Goal: Contribute content: Contribute content

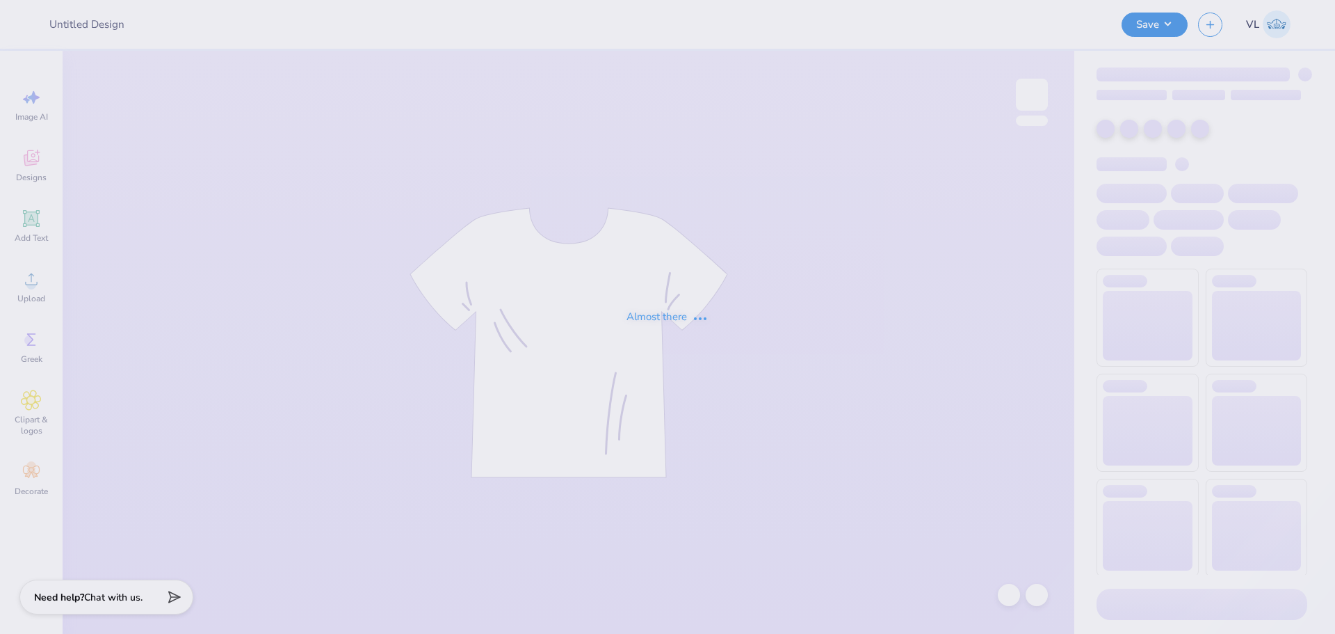
type input "[PERSON_NAME] : [US_STATE][GEOGRAPHIC_DATA]"
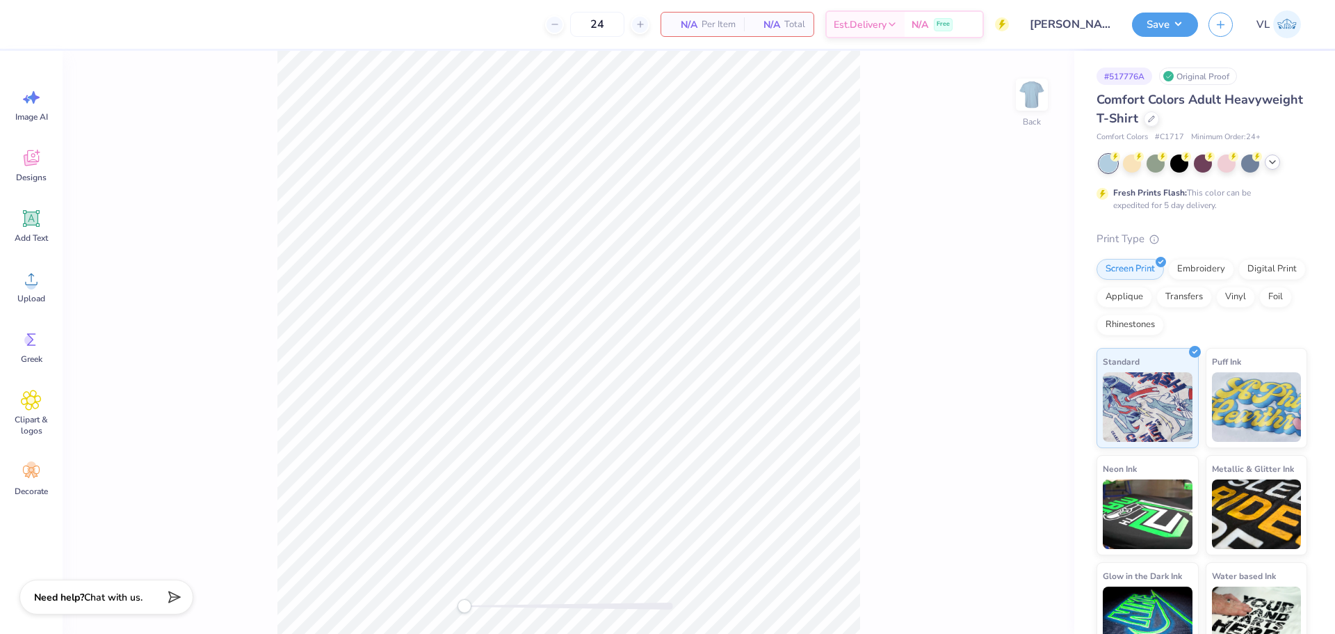
click at [1271, 163] on icon at bounding box center [1272, 162] width 11 height 11
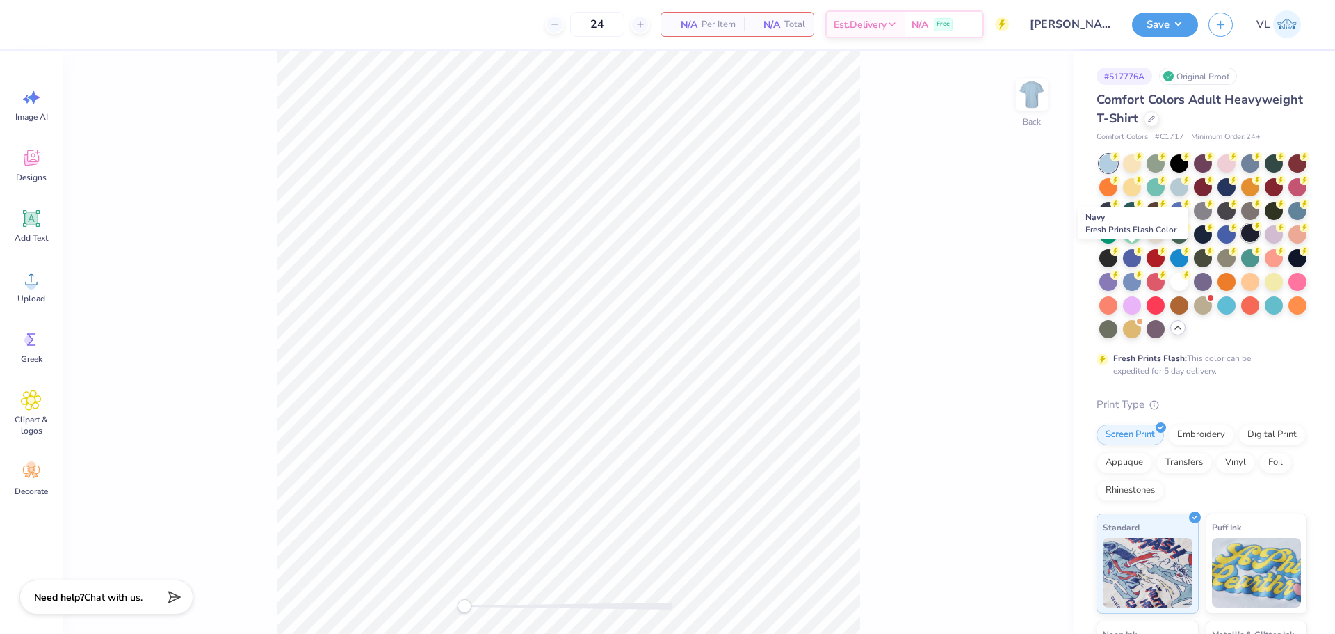
click at [1253, 231] on icon at bounding box center [1258, 226] width 10 height 10
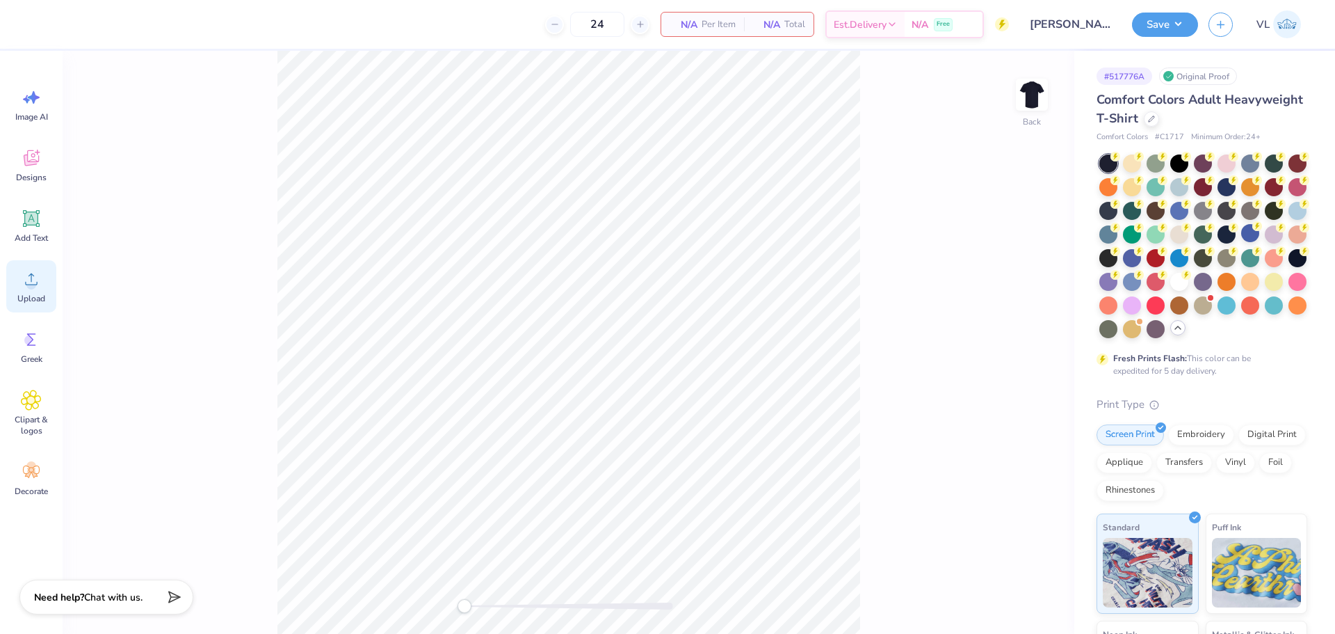
click at [37, 291] on div "Upload" at bounding box center [31, 286] width 50 height 52
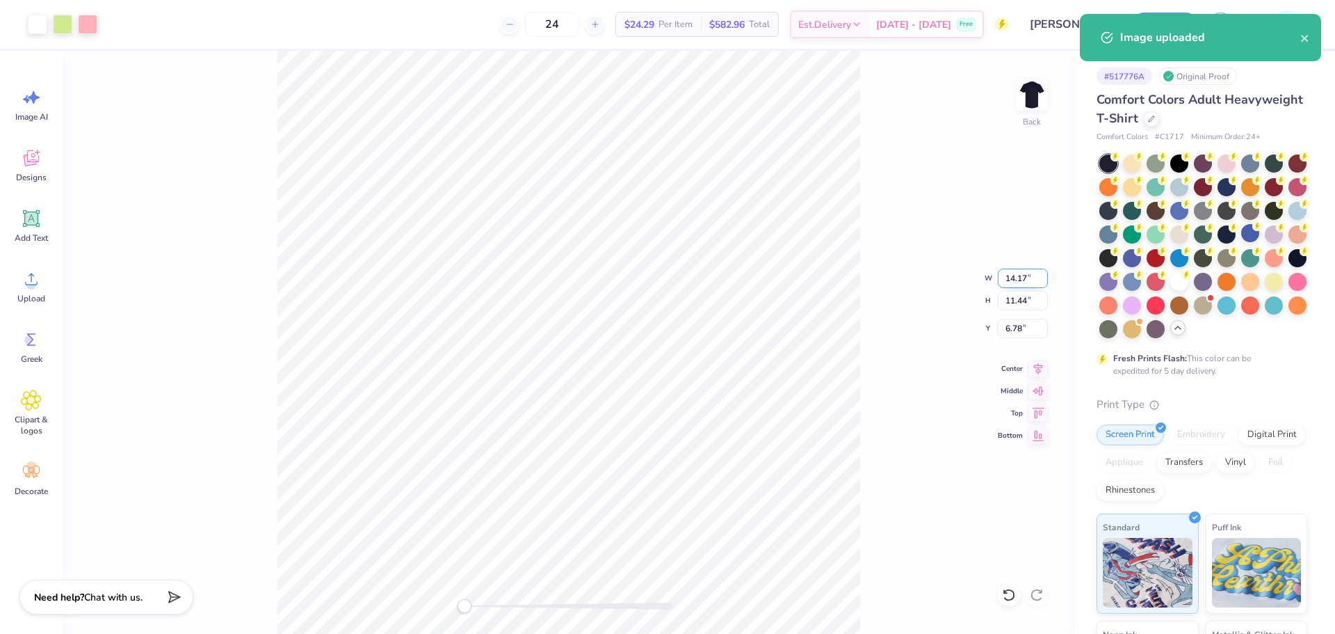
click at [1025, 284] on input "14.17" at bounding box center [1023, 277] width 50 height 19
type input "12.00"
type input "9.69"
type input "7.66"
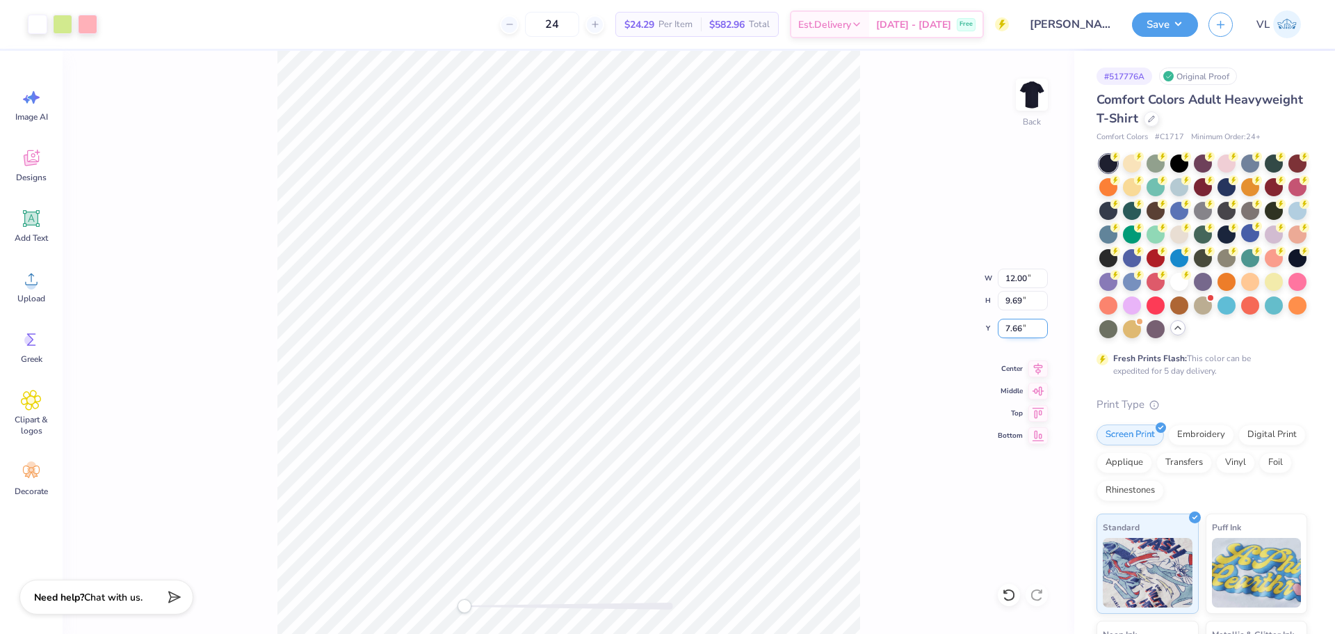
click at [1020, 330] on input "7.66" at bounding box center [1023, 328] width 50 height 19
type input "3"
click at [1027, 279] on input "12.00" at bounding box center [1023, 277] width 50 height 19
type input "11.00"
type input "8.88"
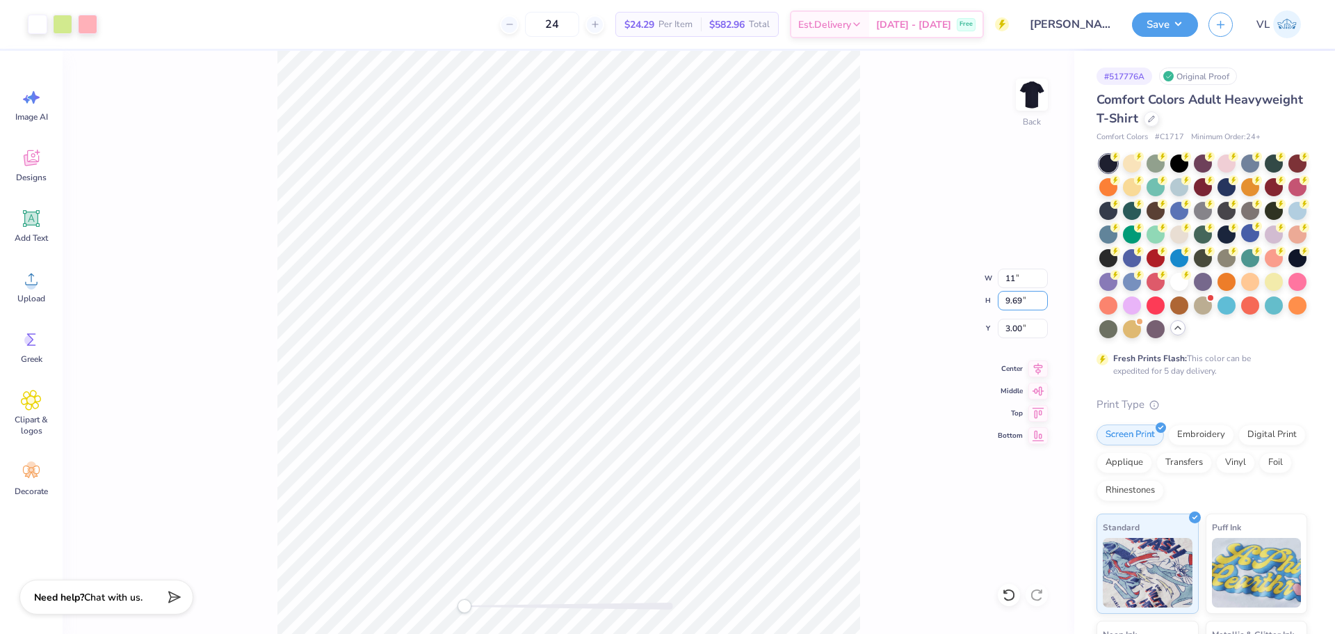
type input "3.40"
click at [31, 227] on icon at bounding box center [31, 218] width 21 height 21
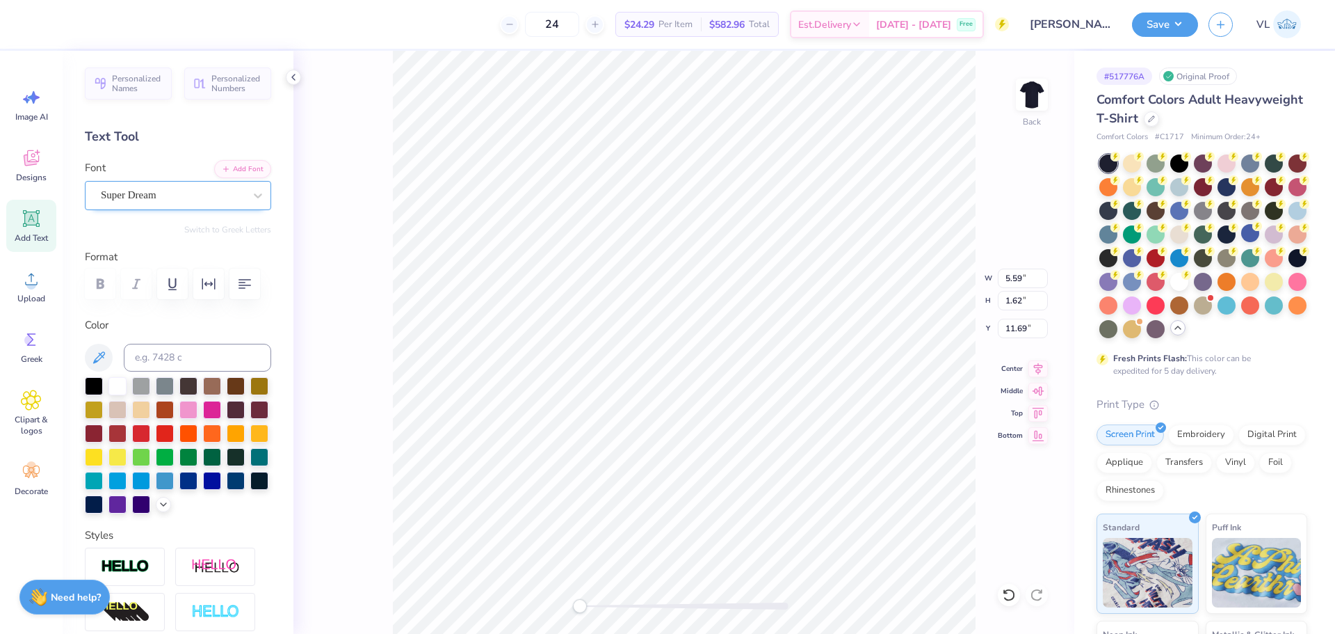
click at [188, 189] on div "Super Dream" at bounding box center [172, 195] width 146 height 22
type input "gelic"
click at [232, 159] on button "Add Font" at bounding box center [242, 168] width 57 height 18
click at [220, 159] on div "Personalized Names Personalized Numbers Text Tool Add Font Font Super Dream Swi…" at bounding box center [178, 342] width 231 height 583
click at [230, 163] on button "Add Font" at bounding box center [242, 168] width 57 height 18
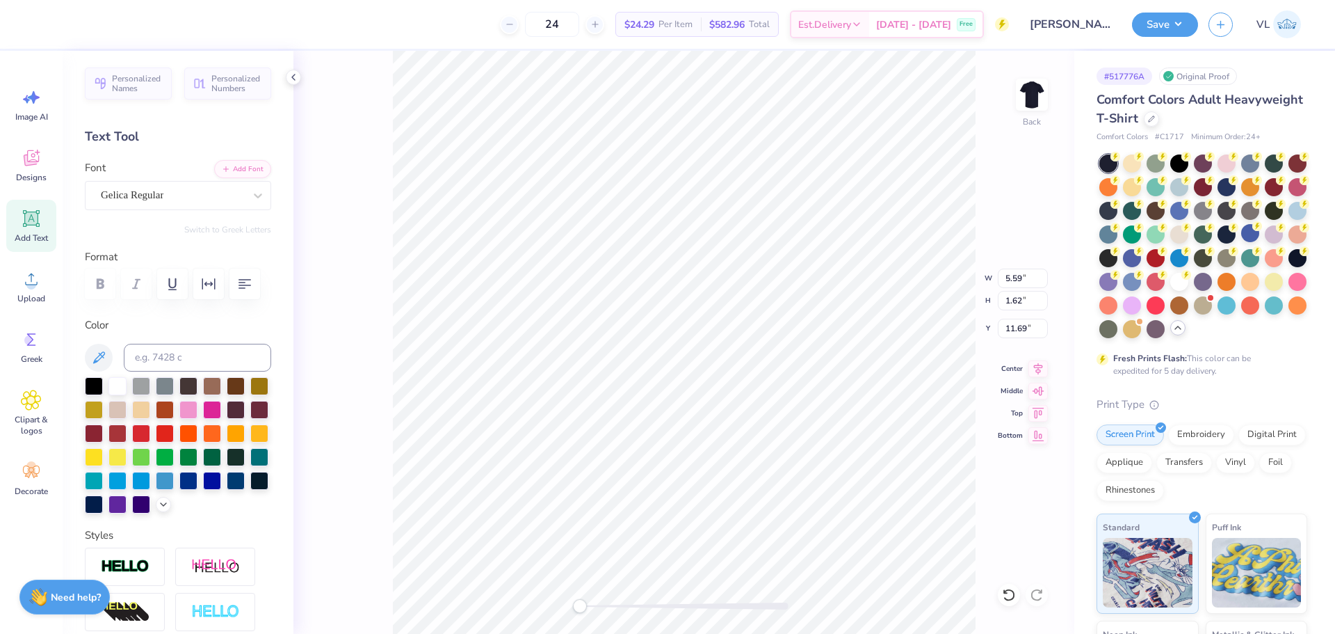
scroll to position [12, 6]
type textarea "PI BURGER PHRI"
type input "14.17"
type input "1.32"
type input "11.63"
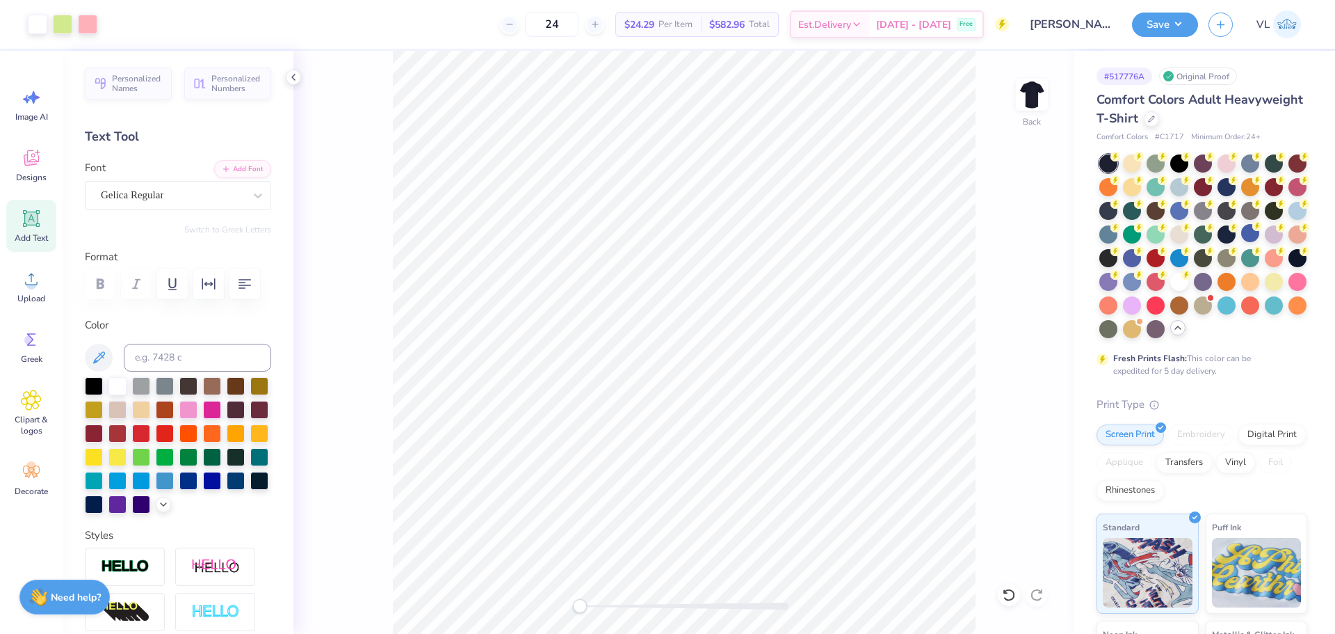
scroll to position [209, 0]
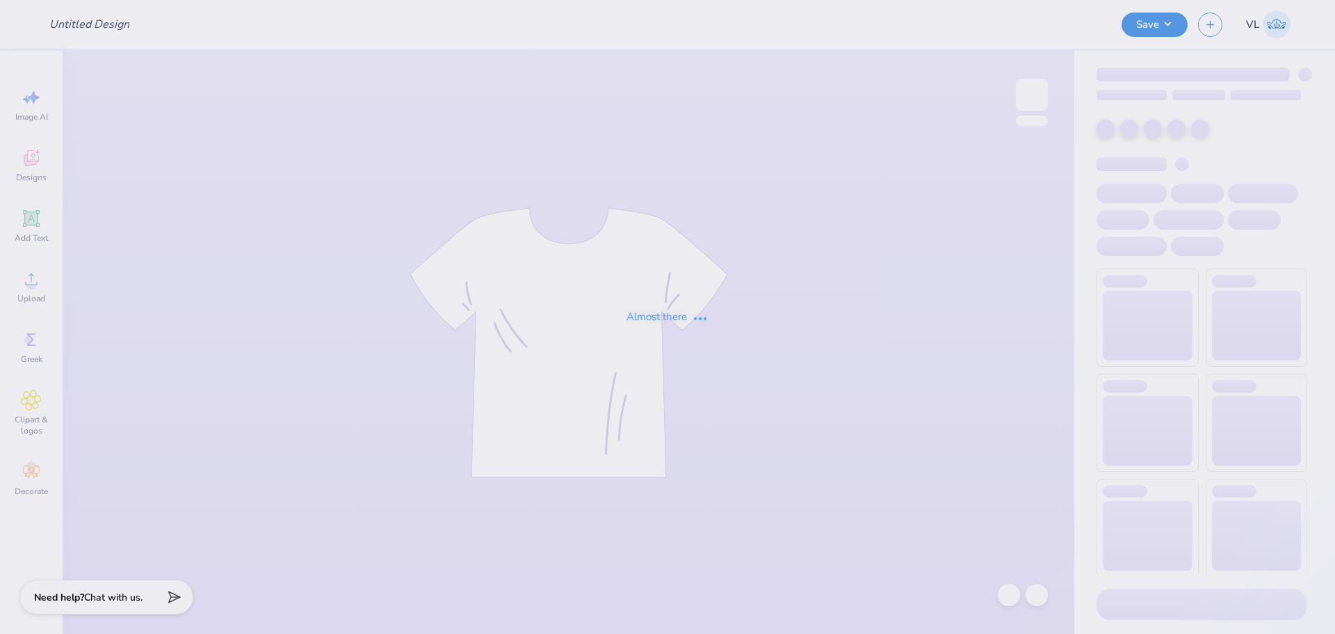
type input "[PERSON_NAME] : [US_STATE][GEOGRAPHIC_DATA]"
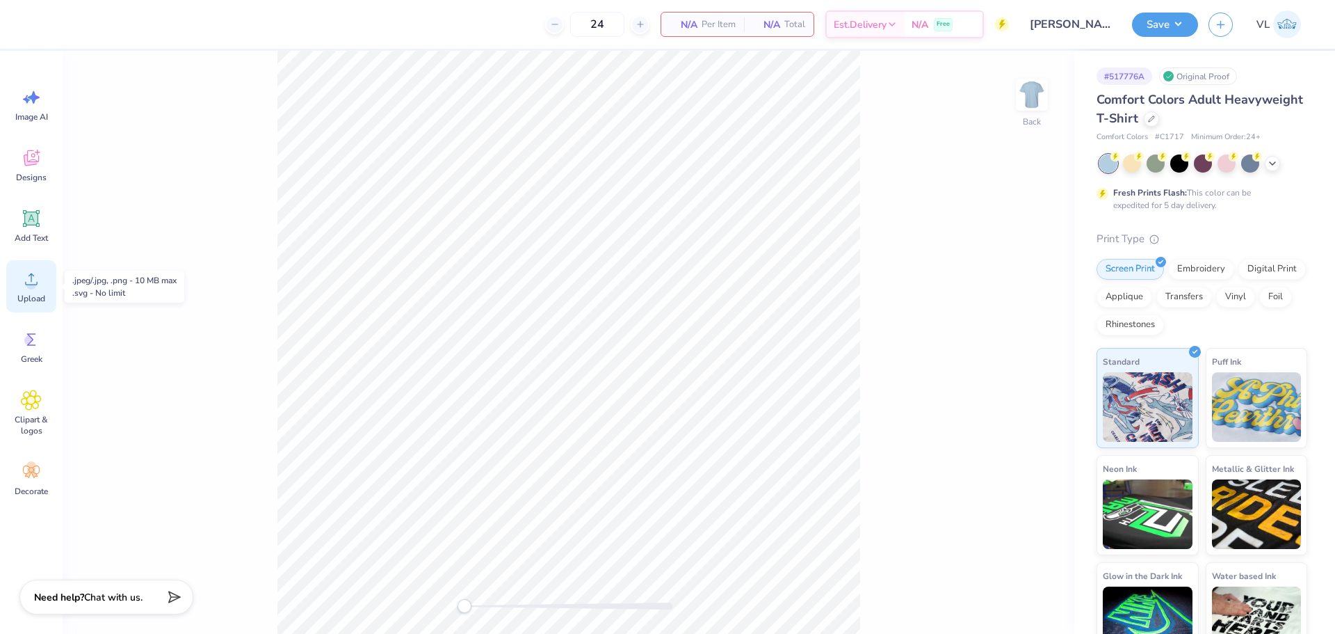
click at [29, 286] on circle at bounding box center [31, 285] width 10 height 10
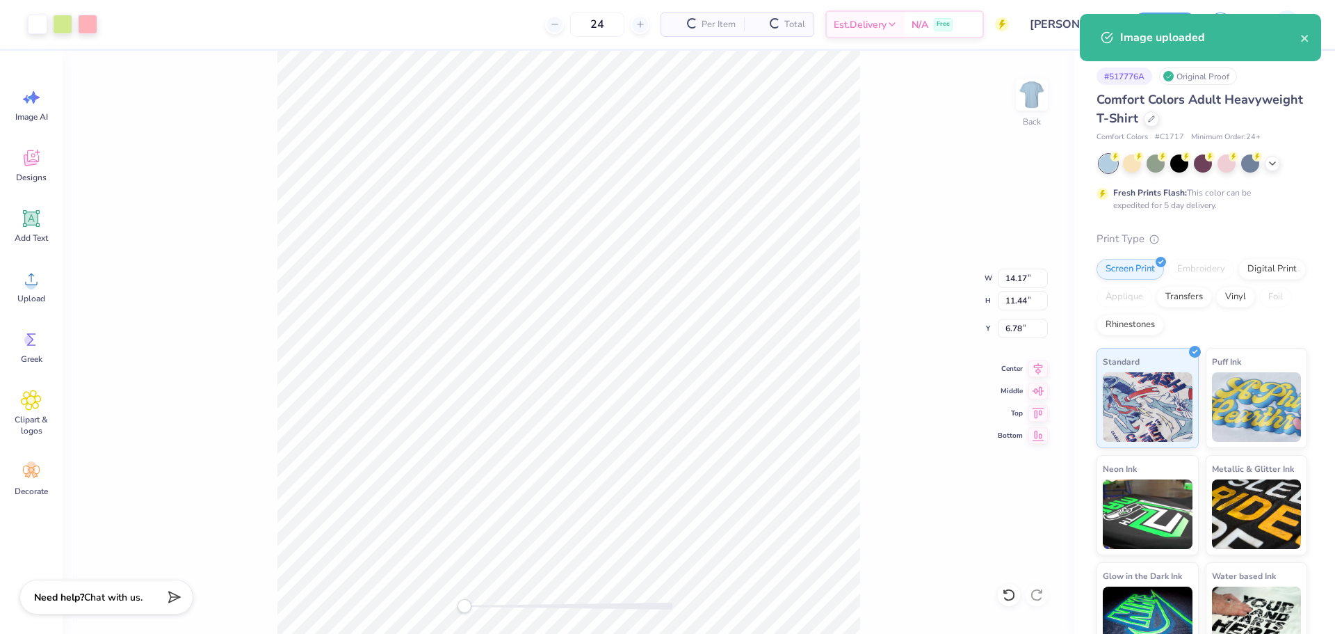
click at [1273, 154] on div "Comfort Colors Adult Heavyweight T-Shirt Comfort Colors # C1717 Minimum Order: …" at bounding box center [1202, 376] width 211 height 572
click at [1272, 167] on icon at bounding box center [1272, 162] width 11 height 11
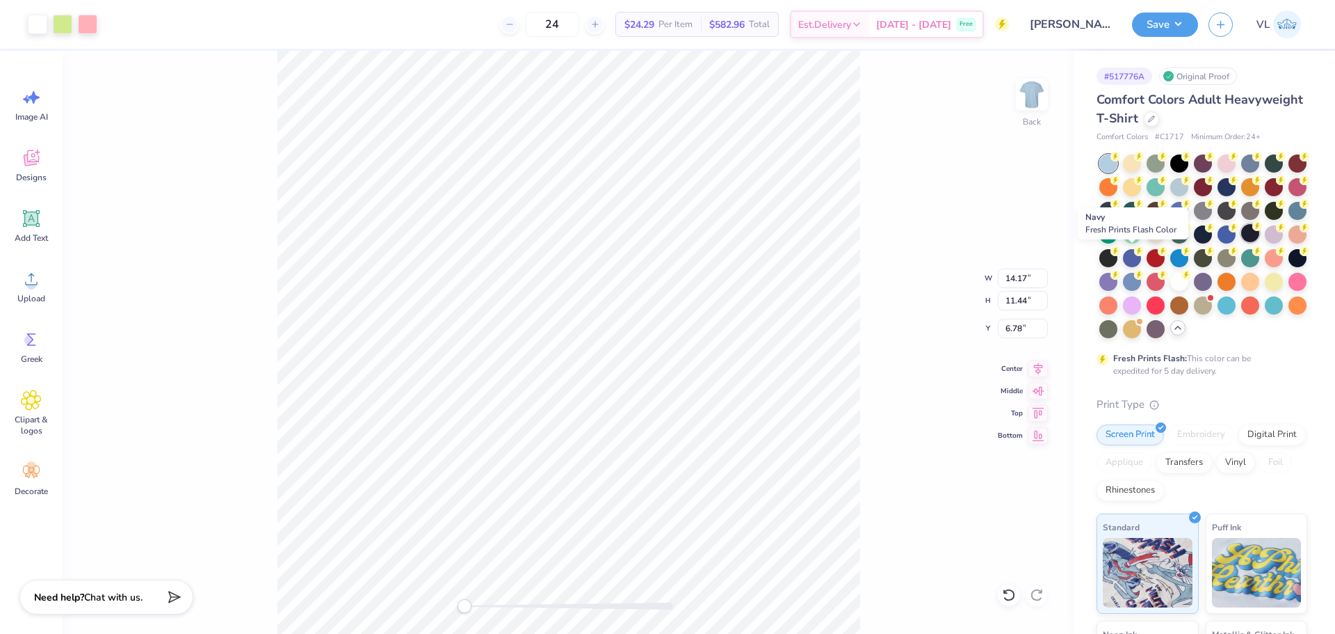
click at [1242, 242] on div at bounding box center [1251, 233] width 18 height 18
click at [1016, 279] on input "14.17" at bounding box center [1023, 277] width 50 height 19
type input "11.00"
type input "8.88"
type input "8.06"
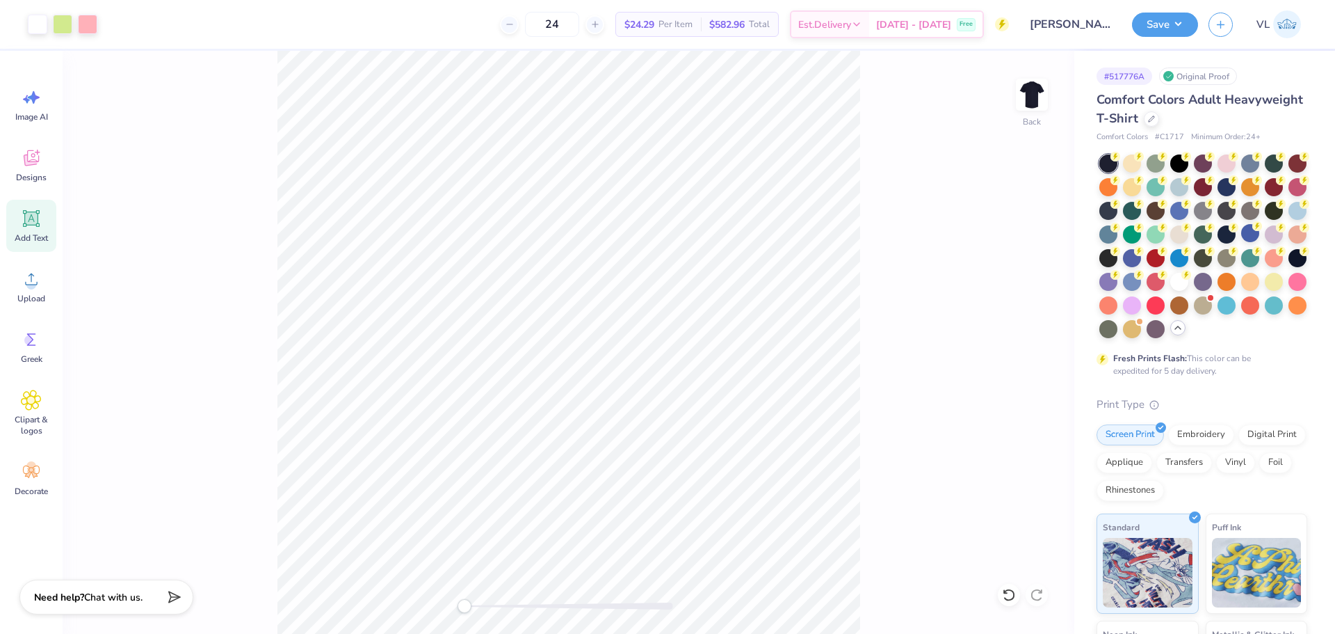
click at [39, 223] on icon at bounding box center [31, 218] width 17 height 17
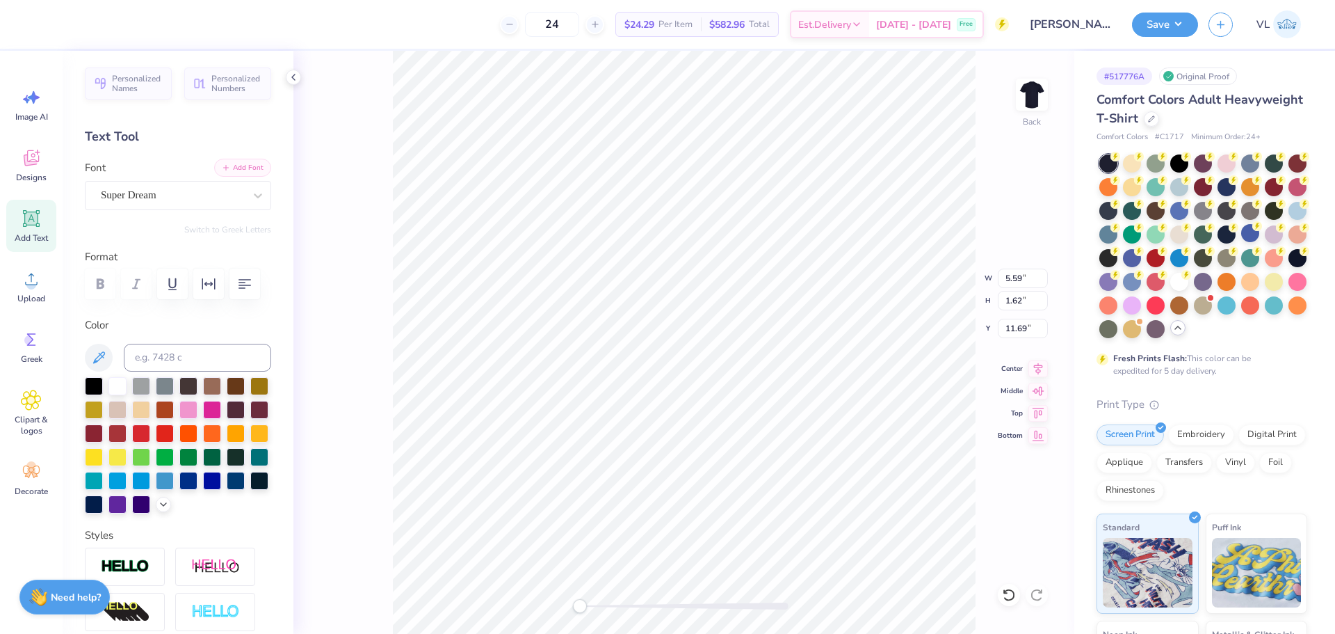
click at [214, 170] on button "Add Font" at bounding box center [242, 168] width 57 height 18
type textarea "PI BURGER PHRI"
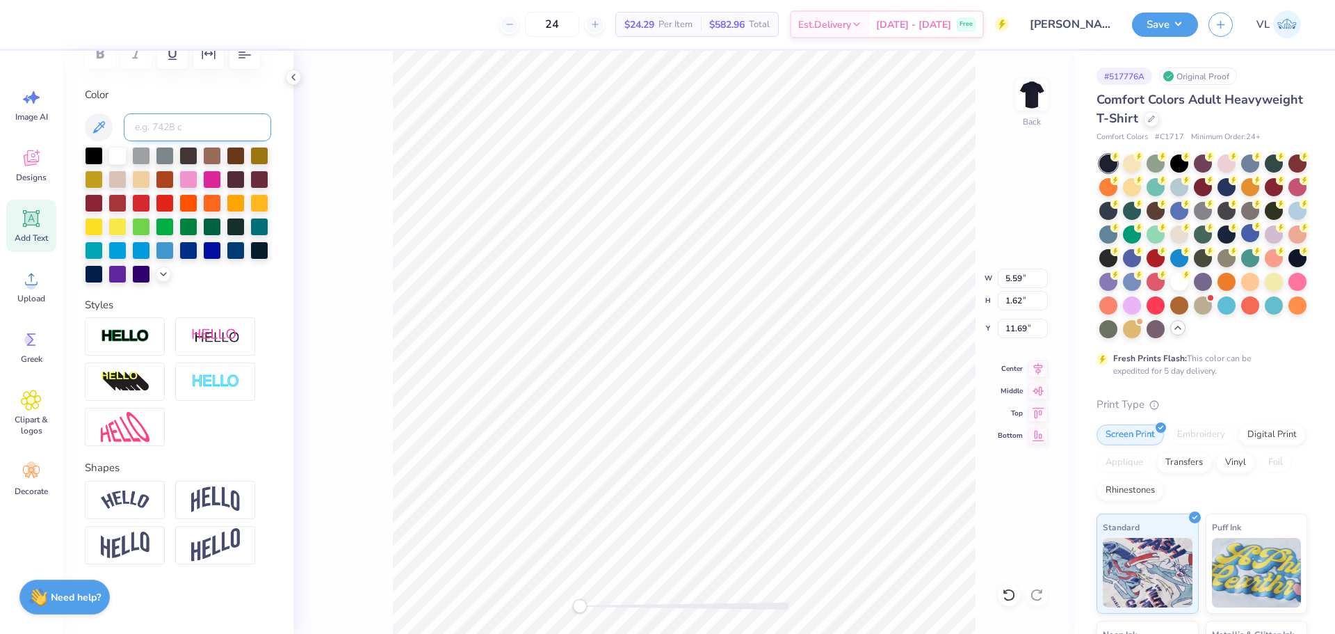
click at [220, 113] on input at bounding box center [197, 127] width 147 height 28
click at [220, 113] on input "176" at bounding box center [197, 127] width 147 height 28
type input "176"
click at [219, 496] on img at bounding box center [215, 499] width 49 height 26
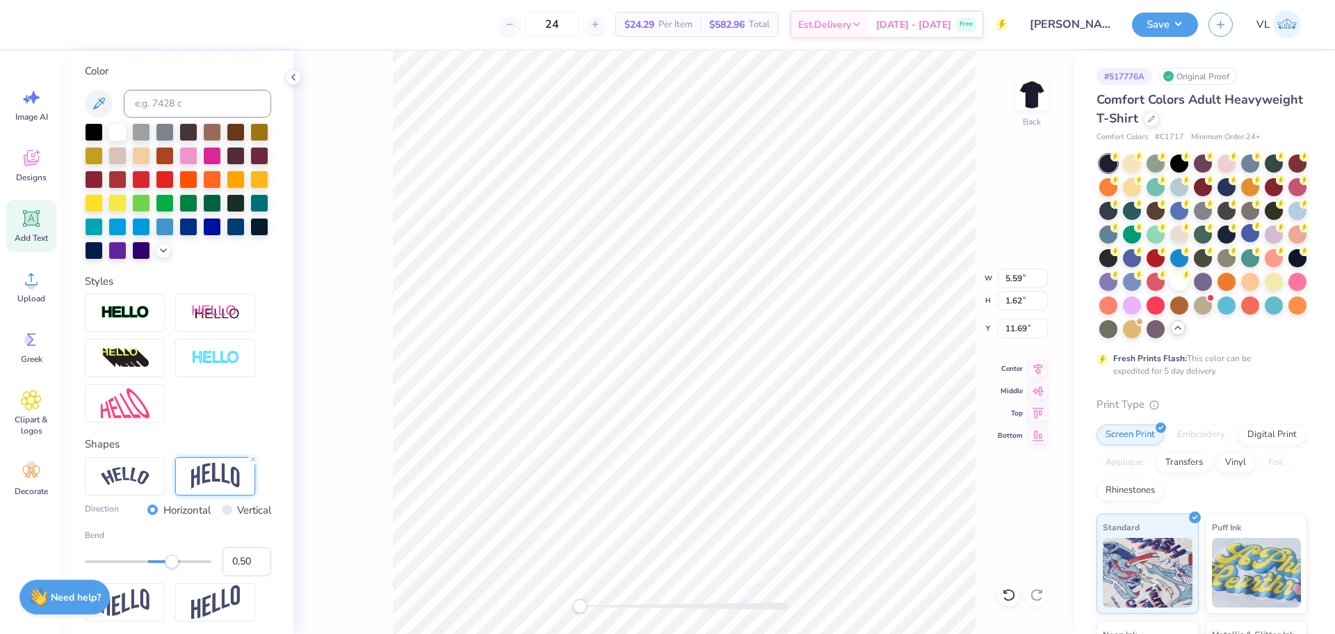
drag, startPoint x: 227, startPoint y: 584, endPoint x: 212, endPoint y: 478, distance: 106.7
click at [239, 572] on input "0.50" at bounding box center [247, 561] width 49 height 29
type input "0.15"
drag, startPoint x: 231, startPoint y: 590, endPoint x: 245, endPoint y: 594, distance: 14.5
click at [245, 576] on input "0.15" at bounding box center [247, 561] width 49 height 29
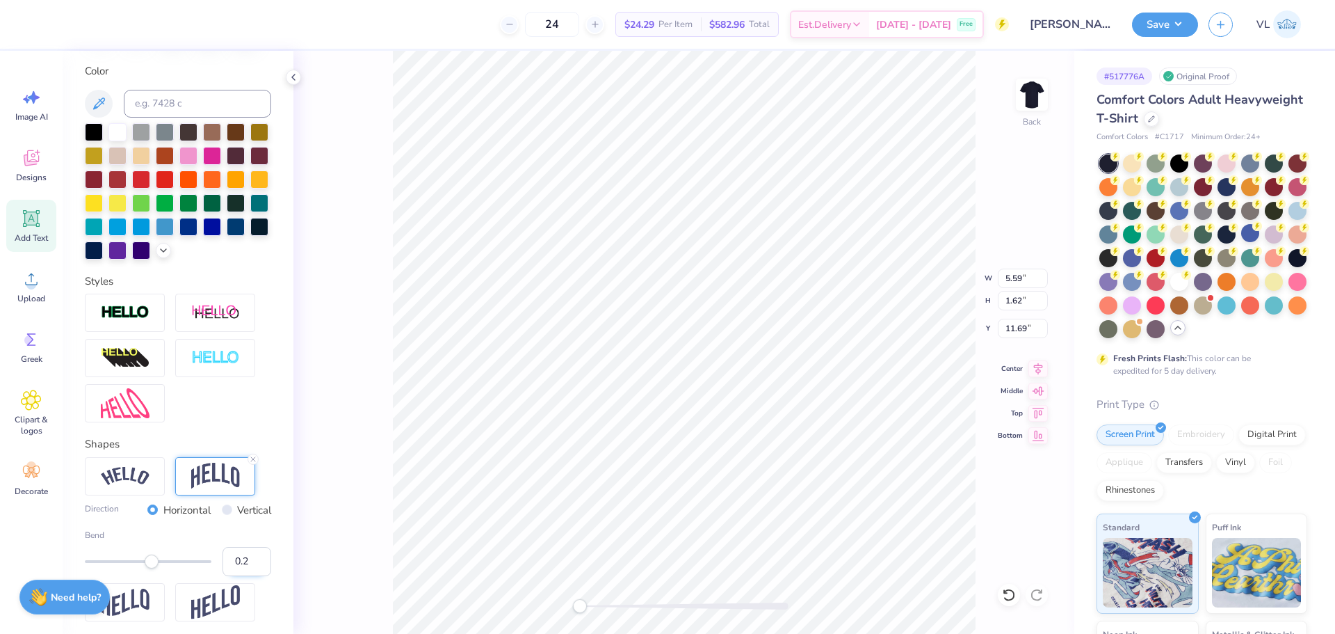
type input "0.20"
drag, startPoint x: 235, startPoint y: 577, endPoint x: 243, endPoint y: 584, distance: 9.9
click at [243, 576] on input "0.20" at bounding box center [247, 561] width 49 height 29
type input "0.25"
type input "14.23"
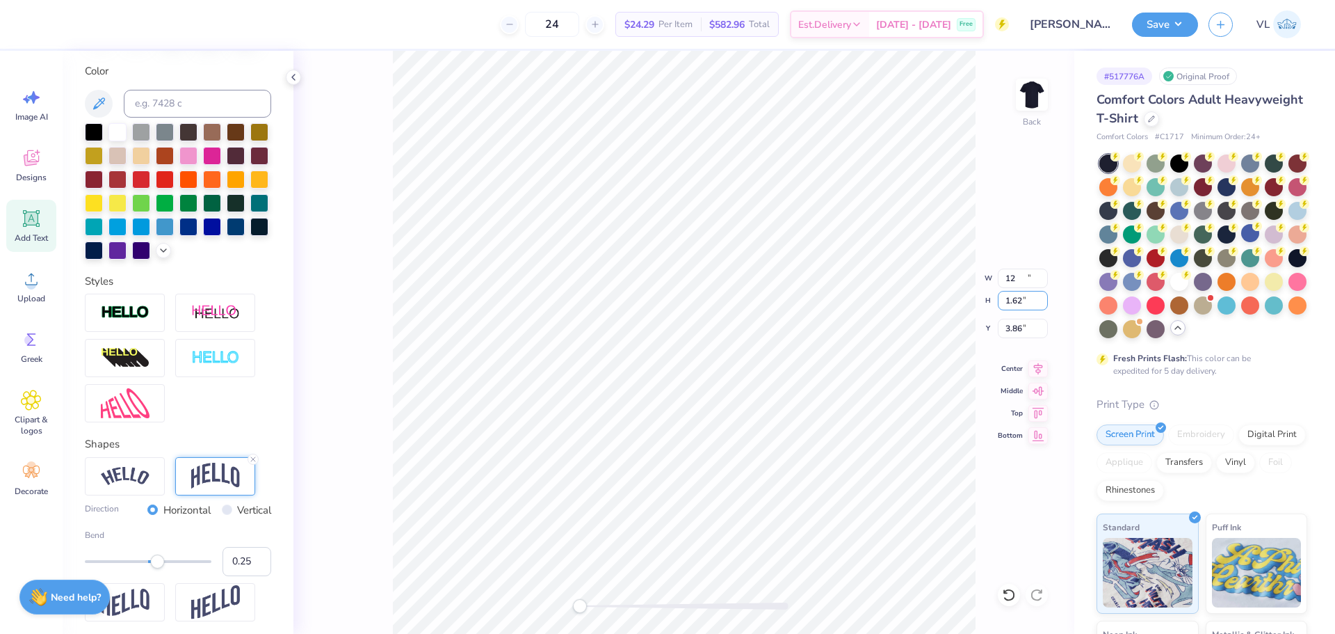
type input "2.68"
type input "3.86"
click at [1008, 282] on input "14.23" at bounding box center [1023, 277] width 50 height 19
type input "12.00"
type input "2.26"
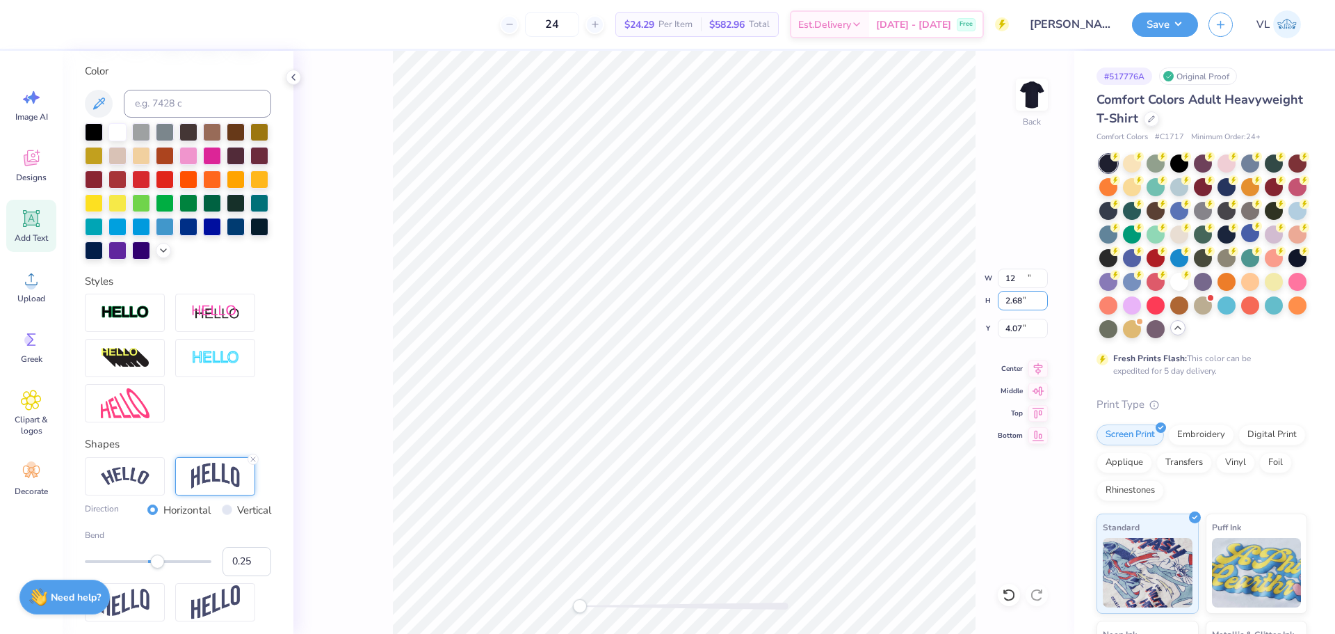
type input "4.07"
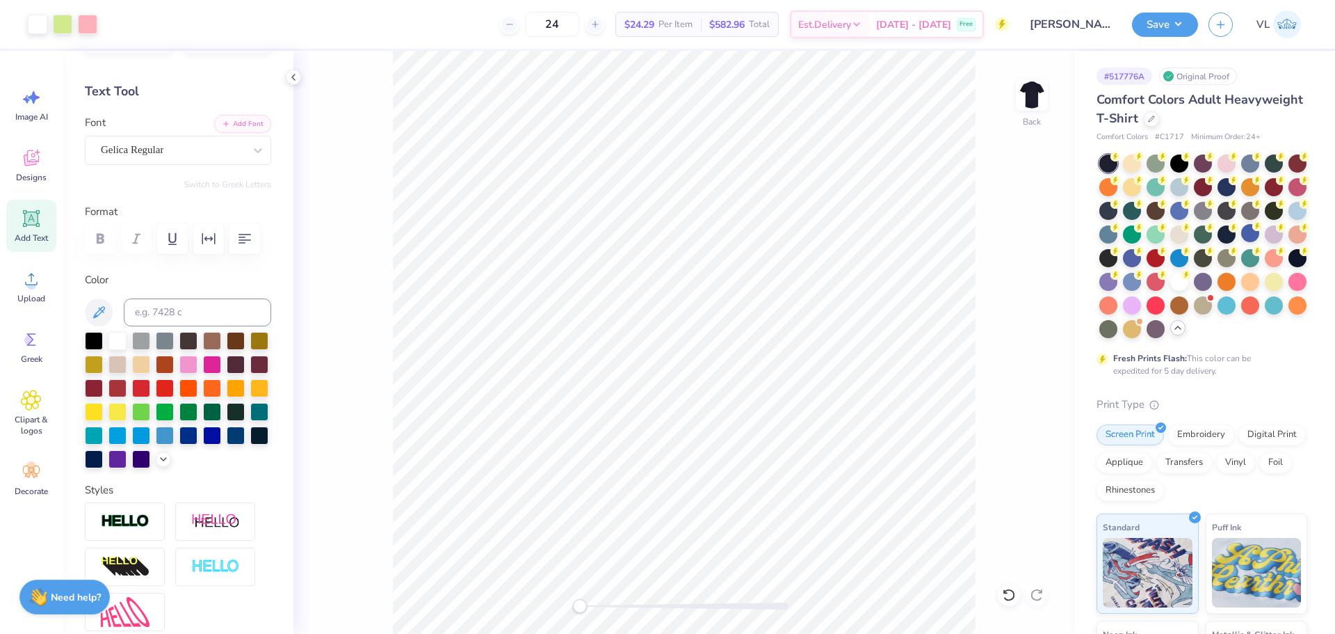
click at [47, 240] on span "Add Text" at bounding box center [31, 237] width 33 height 11
click at [186, 154] on div "Super Dream" at bounding box center [172, 150] width 146 height 22
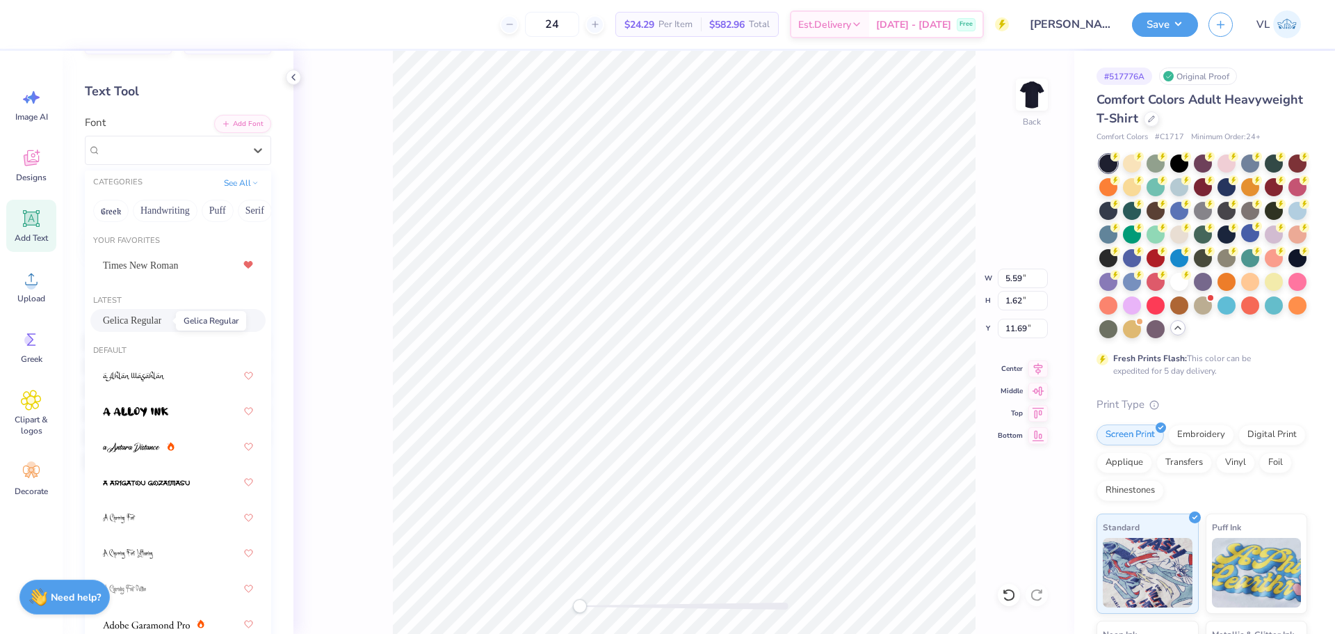
click at [154, 316] on span "Gelica Regular" at bounding box center [132, 320] width 58 height 15
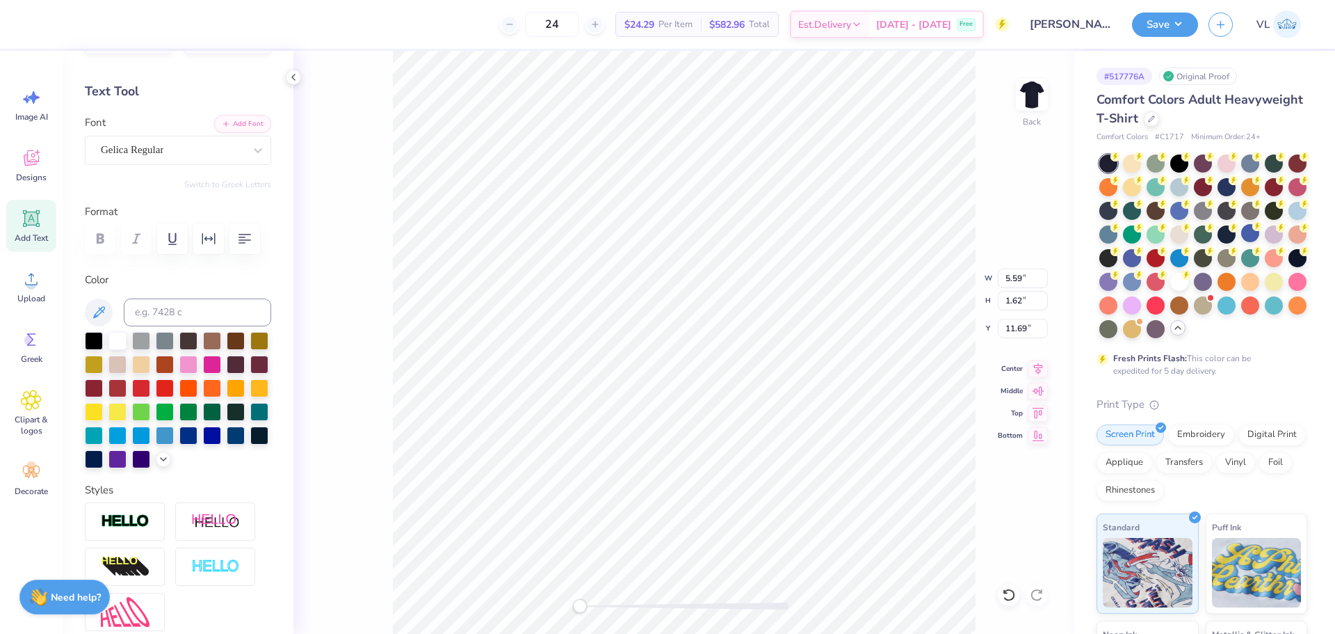
paste textarea "Read > Lead > Achieve ®"
type textarea "Read > Lead > Achieve ®"
click at [1019, 277] on input "5.59" at bounding box center [1023, 277] width 50 height 19
type input "14.23"
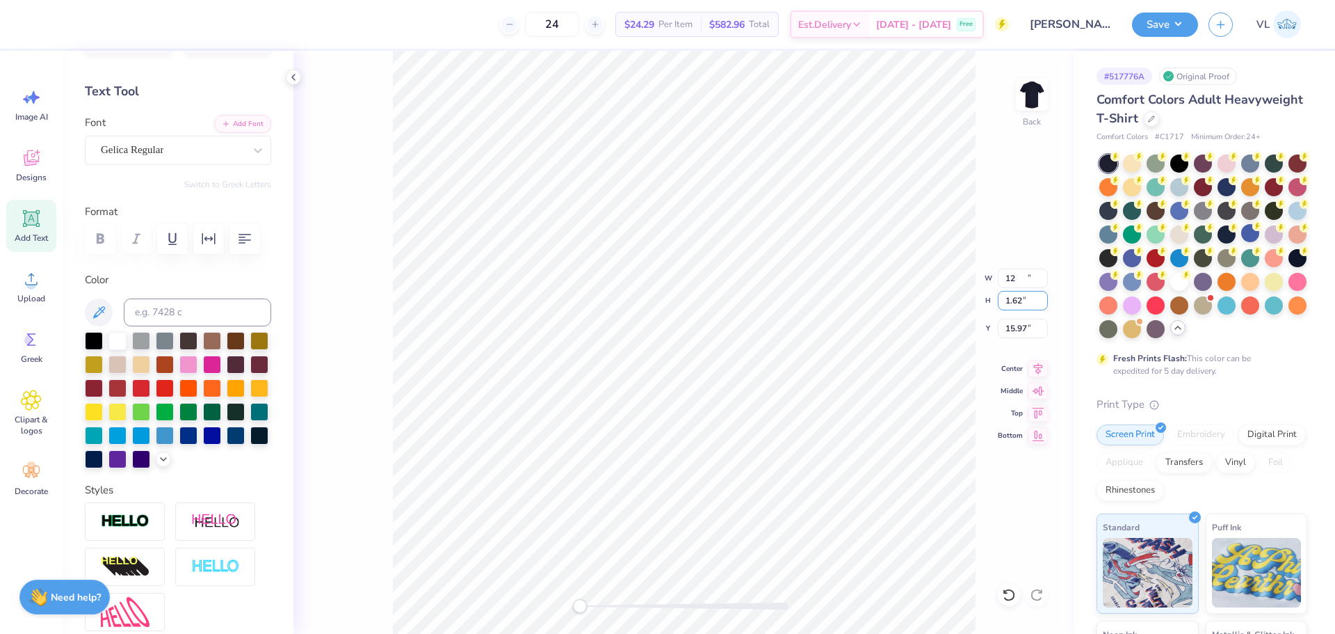
type input "0.96"
type input "15.97"
click at [1024, 266] on div "Back W 14.23 14.23 " H 0.96 0.96 " Y 15.97 15.97 " Center Middle Top Bottom" at bounding box center [684, 342] width 781 height 583
type input "12.87"
type input "4.07"
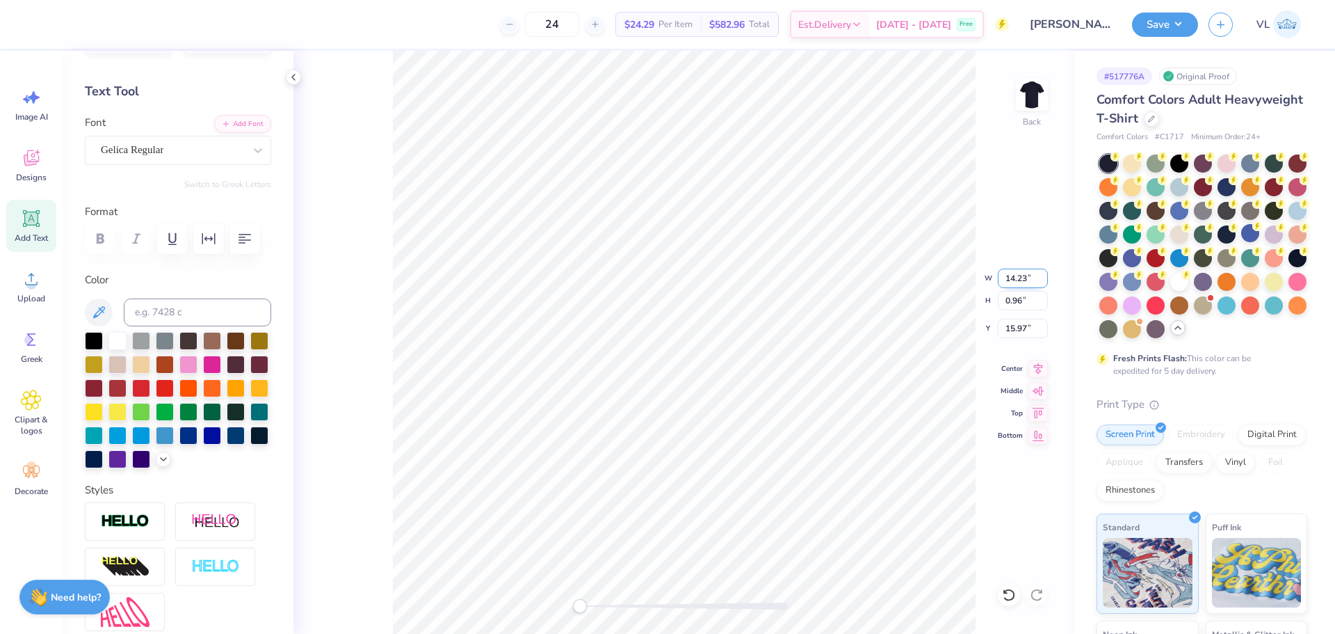
click at [1016, 276] on input "14.23" at bounding box center [1023, 277] width 50 height 19
type input "12.00"
type input "0.81"
type input "16.05"
drag, startPoint x: 581, startPoint y: 604, endPoint x: 595, endPoint y: 600, distance: 14.1
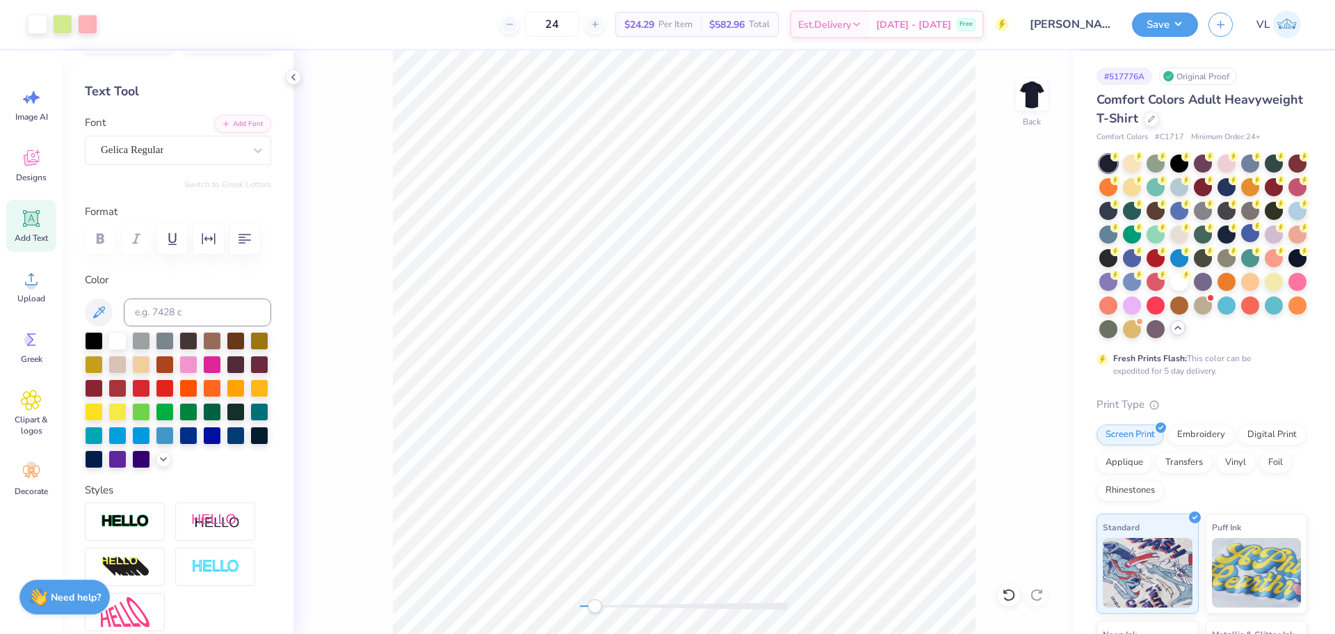
click at [595, 605] on div "Accessibility label" at bounding box center [595, 606] width 14 height 14
click at [885, 371] on li "Duplicate" at bounding box center [896, 372] width 109 height 27
type input "16.43"
type textarea "®"
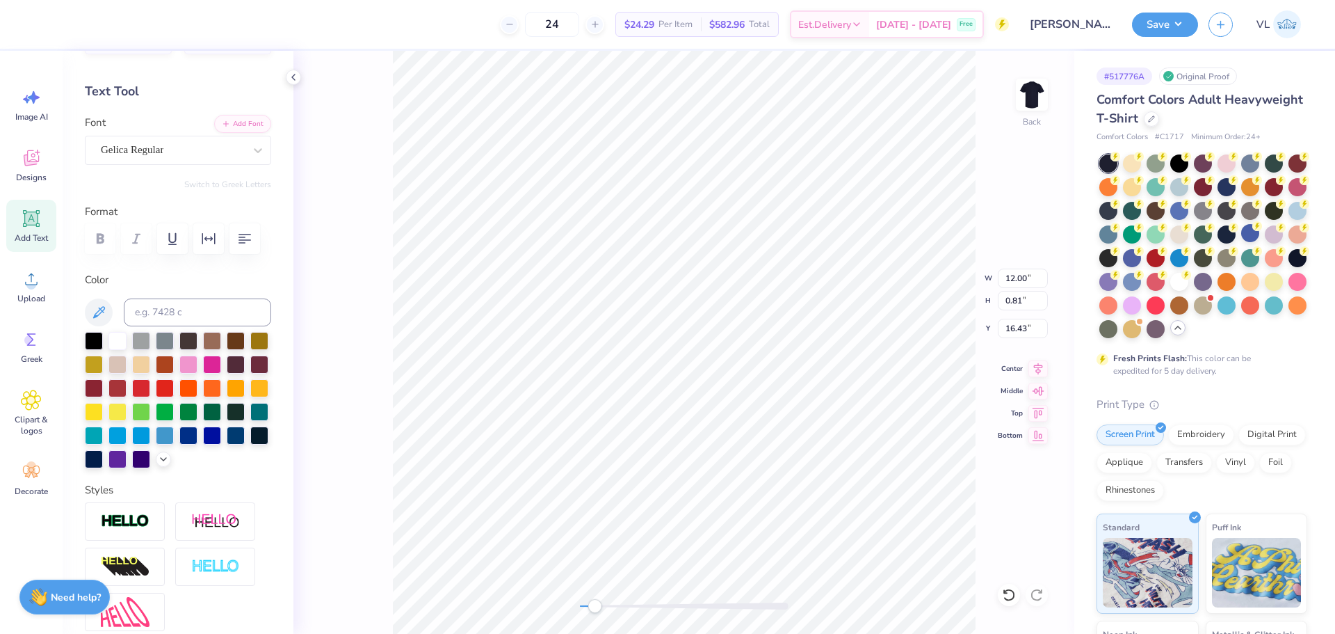
scroll to position [12, 2]
type input "15.43"
type textarea "Read > Lead > Achieve"
click at [1020, 279] on input "12.00" at bounding box center [1023, 277] width 50 height 19
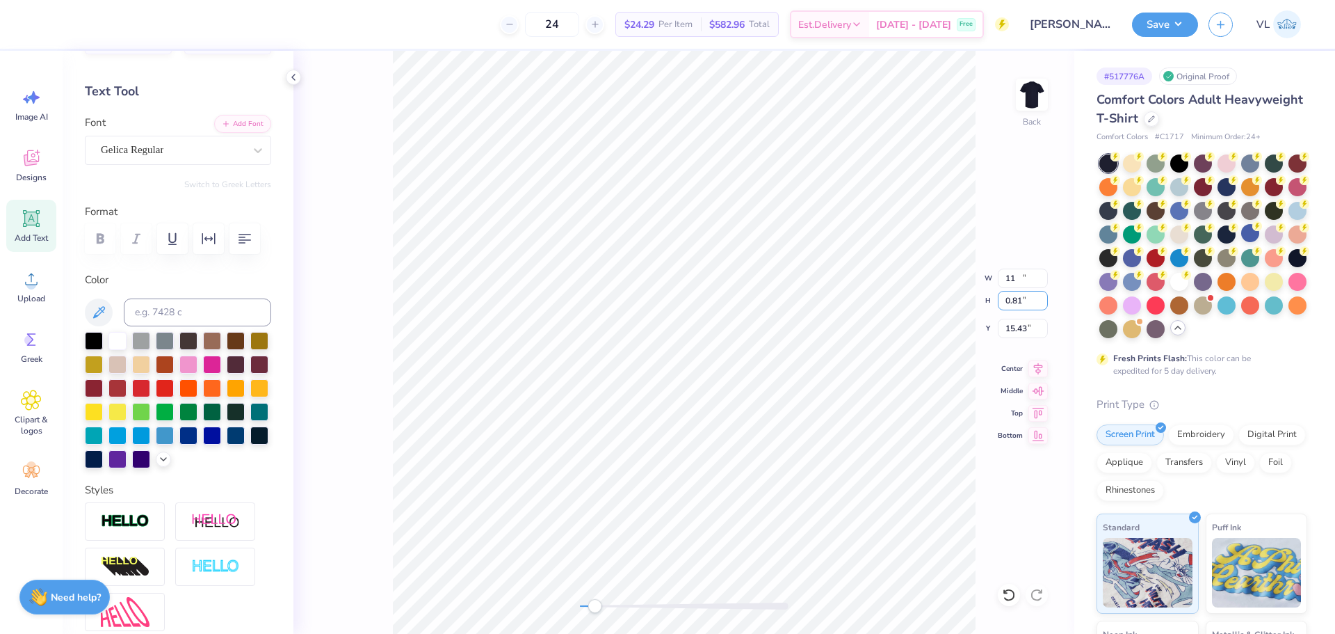
type input "9.96"
type input "0.74"
type input "15.45"
click at [1024, 266] on div "Back W 9.96 9.96 " H 0.74 0.74 " Y 15.45 15.45 " Center Middle Top Bottom" at bounding box center [684, 342] width 781 height 583
click at [1026, 282] on input "9.96" at bounding box center [1023, 277] width 50 height 19
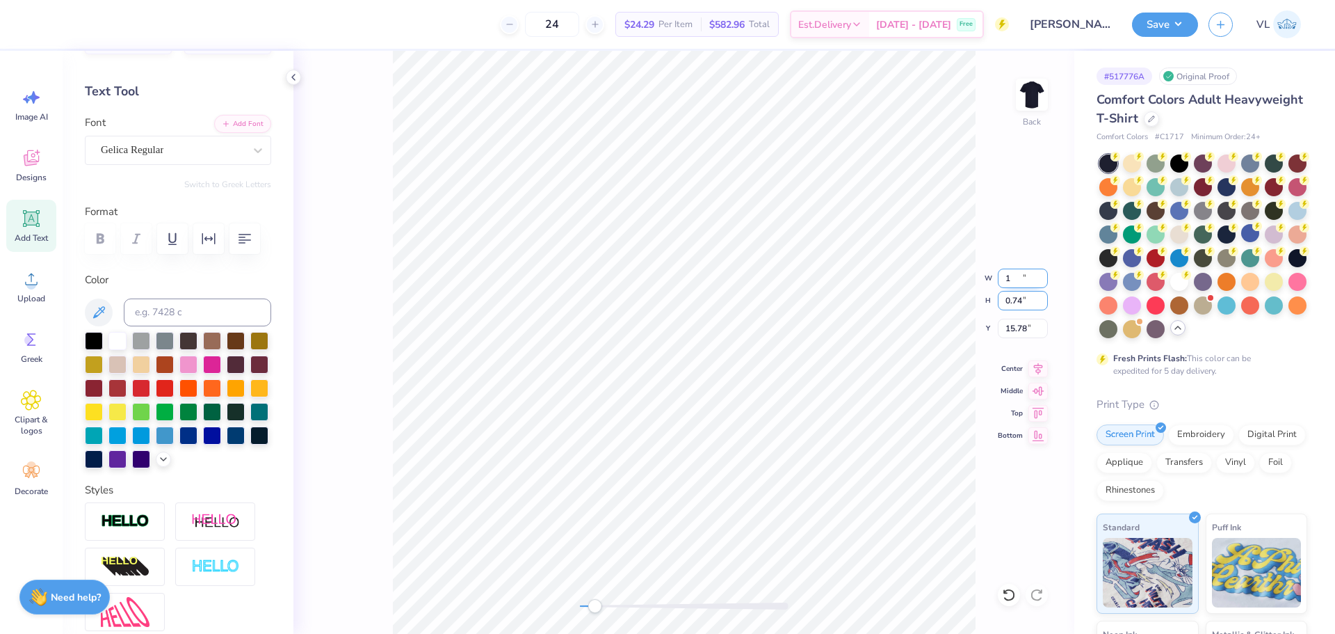
type input "1.00"
type input "0.07"
type input "15.78"
click at [1013, 276] on input "1.00" at bounding box center [1023, 277] width 50 height 19
type input "11.00"
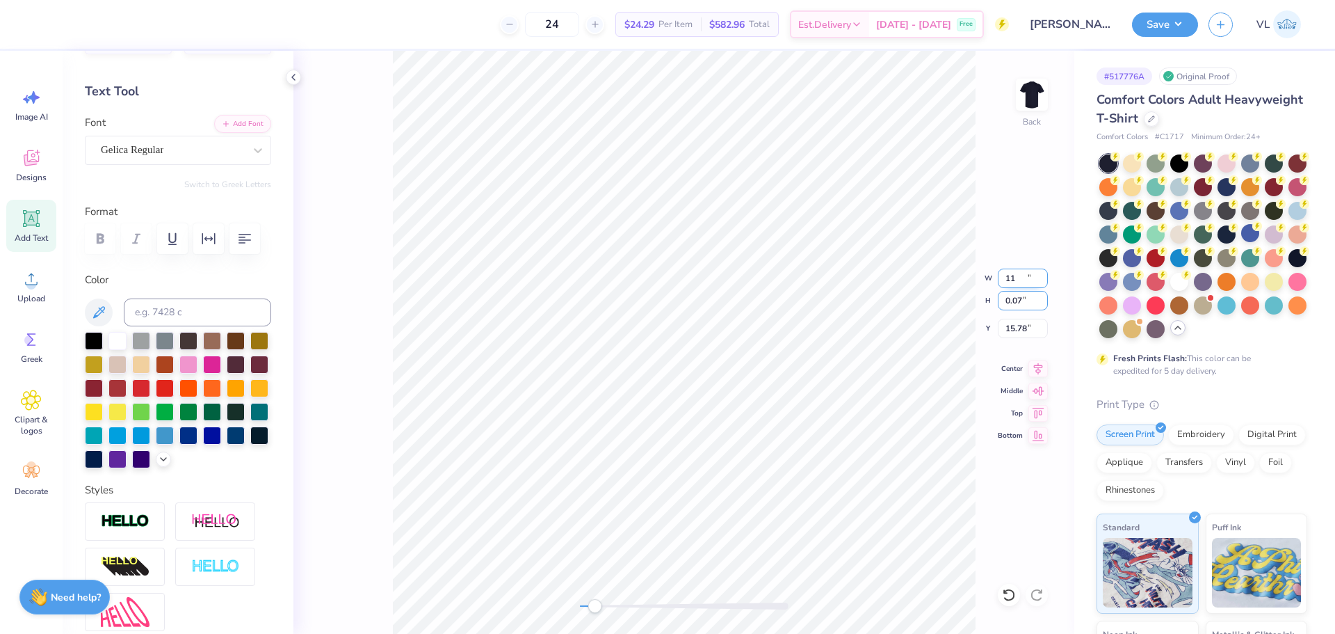
type input "0.82"
type input "15.41"
click at [1020, 273] on input "11.00" at bounding box center [1023, 277] width 50 height 19
type input "9.00"
type input "0.67"
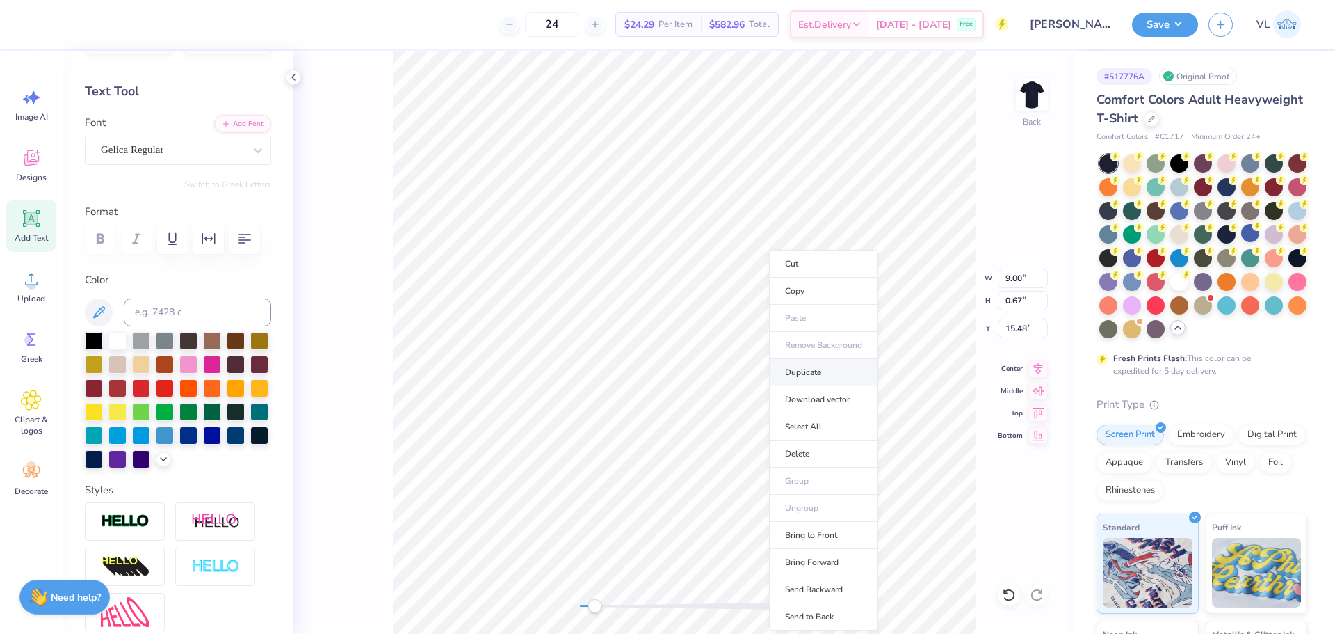
click at [845, 378] on li "Duplicate" at bounding box center [823, 372] width 109 height 27
type input "16.48"
type textarea "[DATE]"
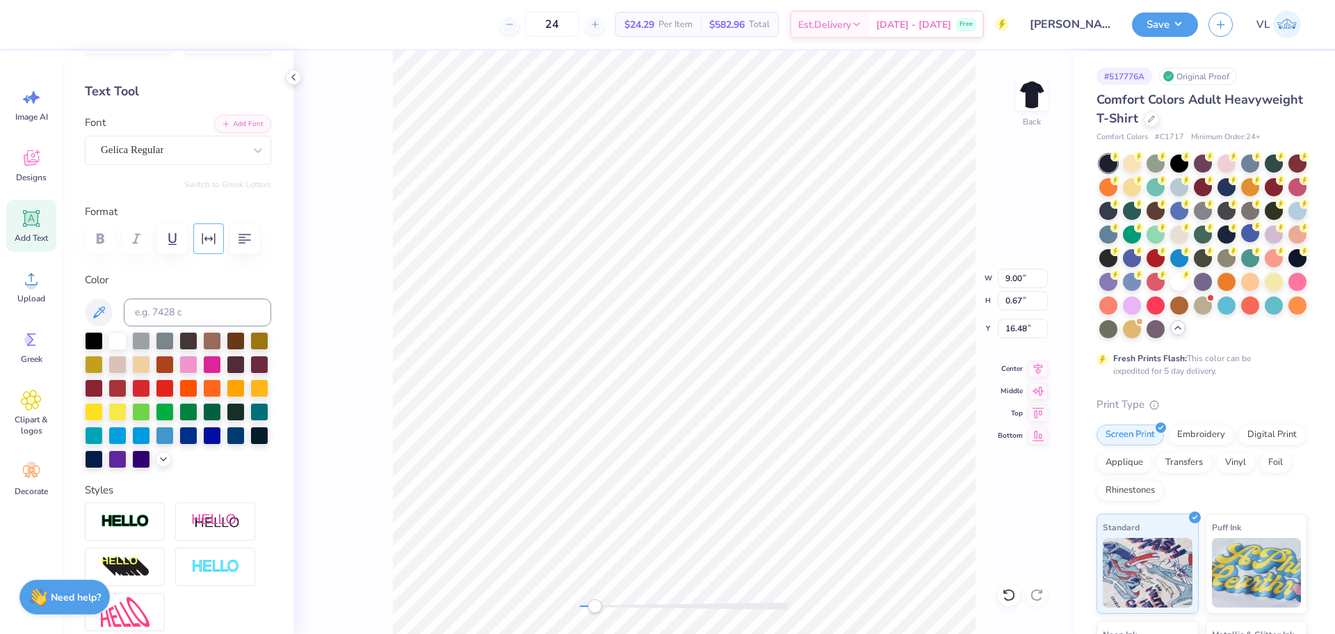
click at [215, 234] on icon "button" at bounding box center [208, 238] width 13 height 11
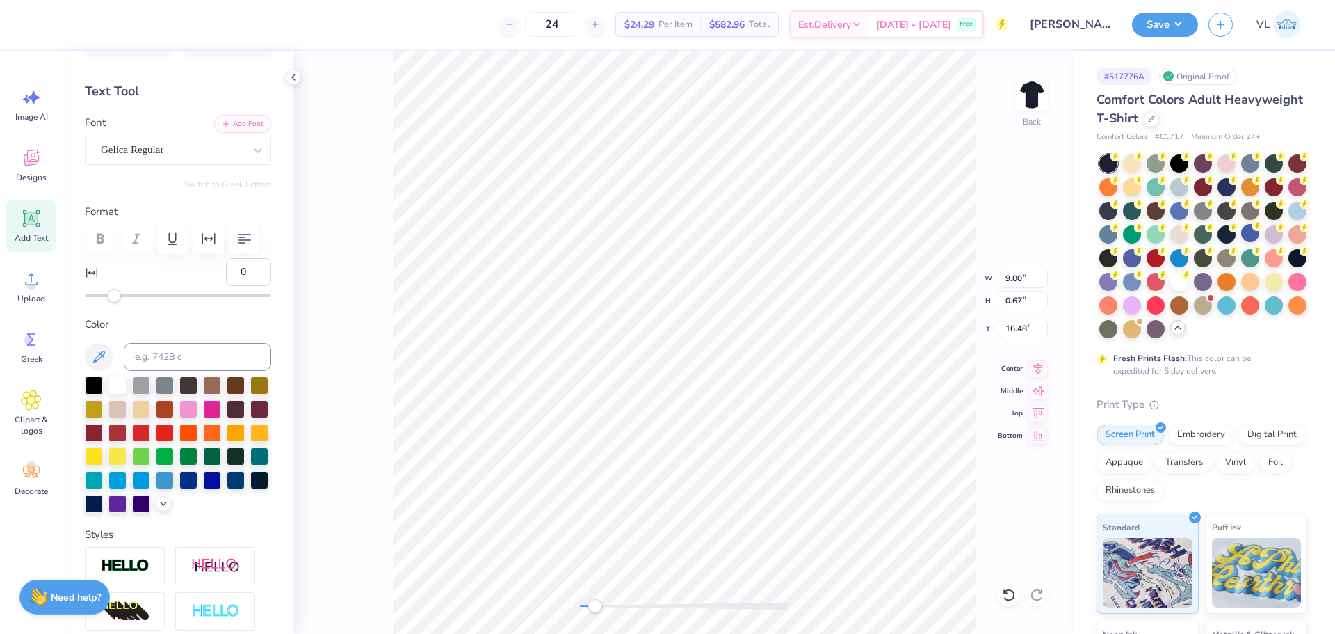
drag, startPoint x: 236, startPoint y: 265, endPoint x: 207, endPoint y: 268, distance: 30.0
click at [207, 268] on div "0" at bounding box center [178, 280] width 186 height 45
type input "10"
type input "6.57"
type input "0.48"
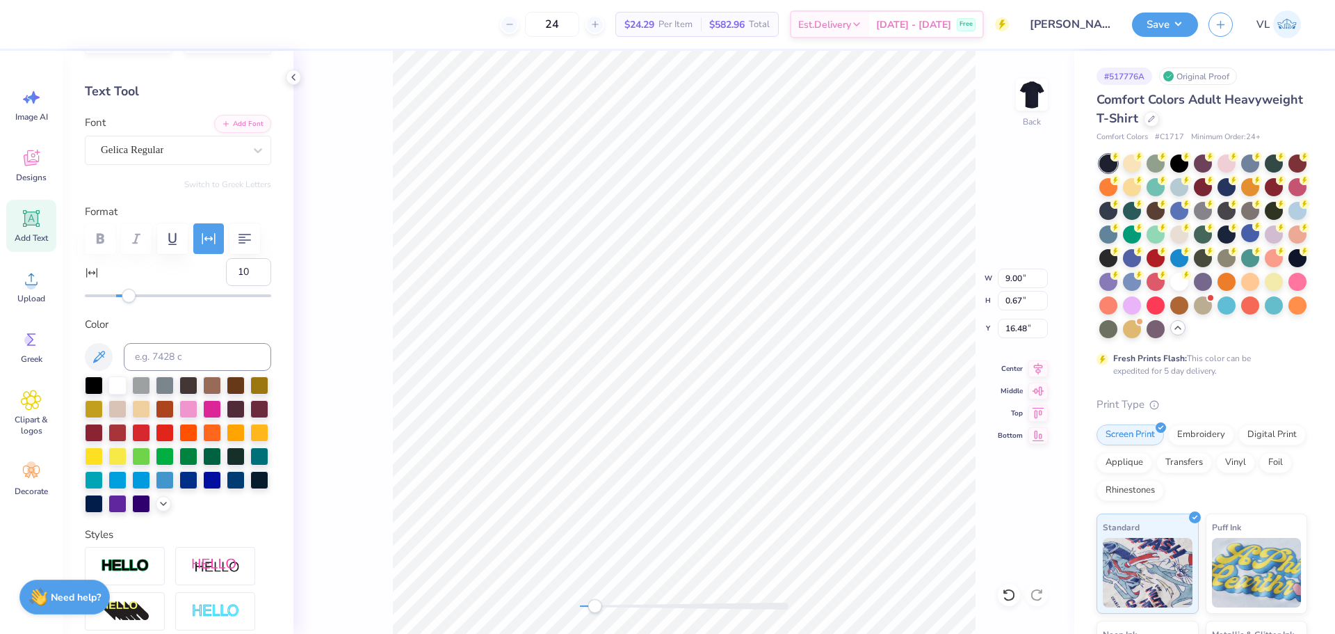
type input "16.43"
type input "0"
type input "0.45"
type input "0.44"
type input "15.43"
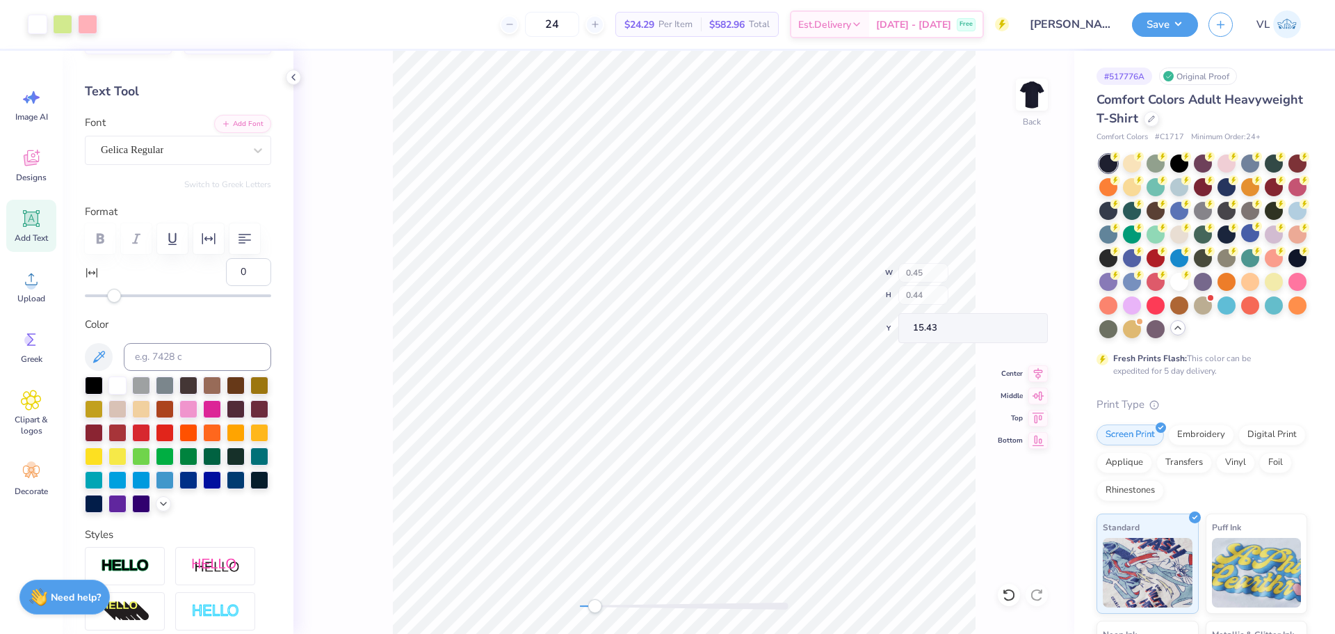
type input "0.33"
type input "15.48"
click at [659, 483] on li "Group" at bounding box center [669, 480] width 109 height 27
type input "11.00"
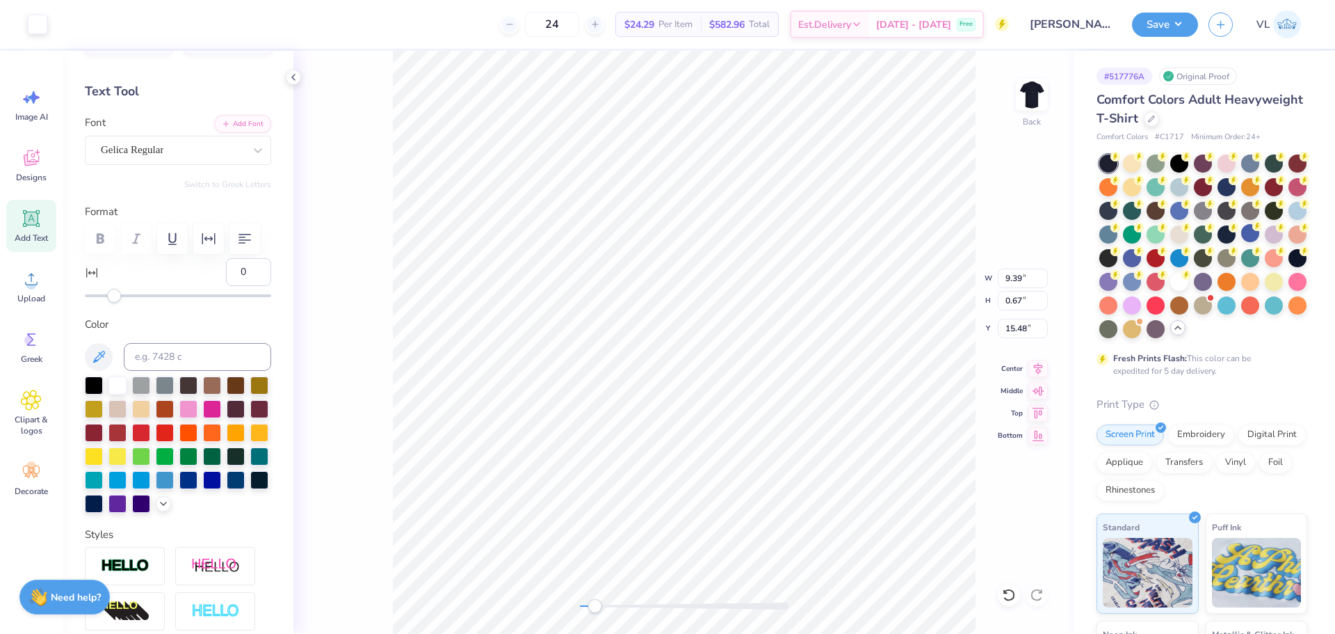
type input "8.88"
type input "6.34"
click at [1036, 362] on icon at bounding box center [1038, 366] width 19 height 17
type input "10"
click at [1034, 364] on icon at bounding box center [1038, 366] width 19 height 17
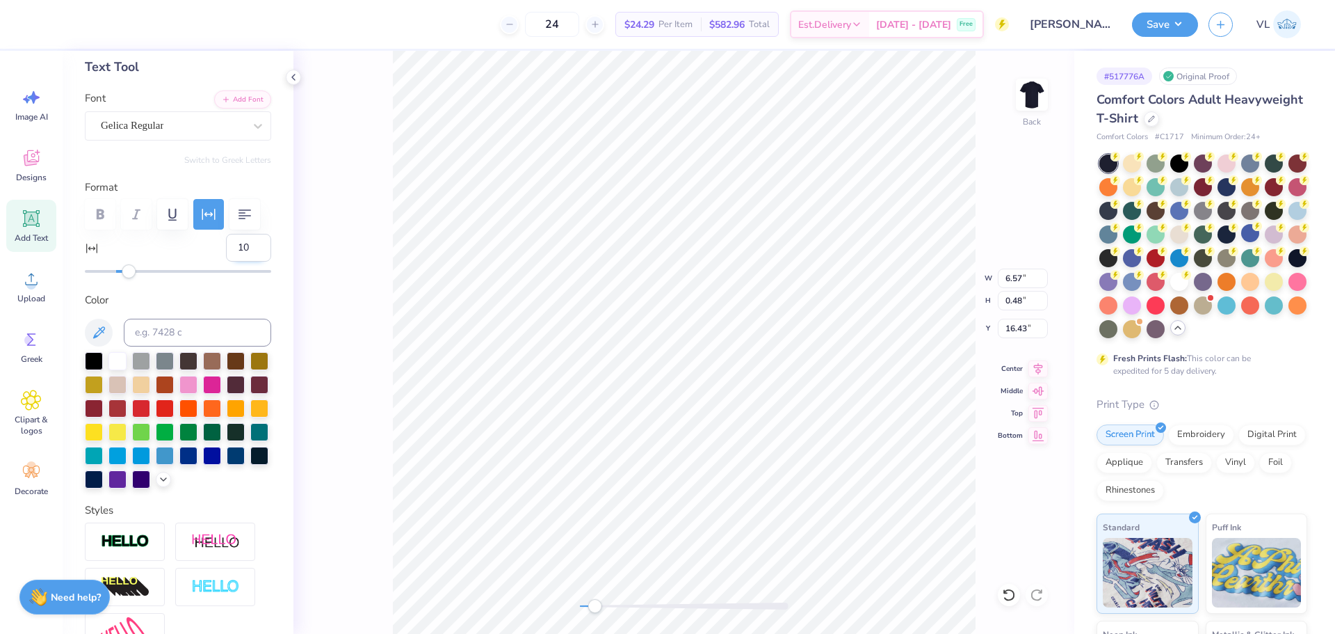
scroll to position [0, 0]
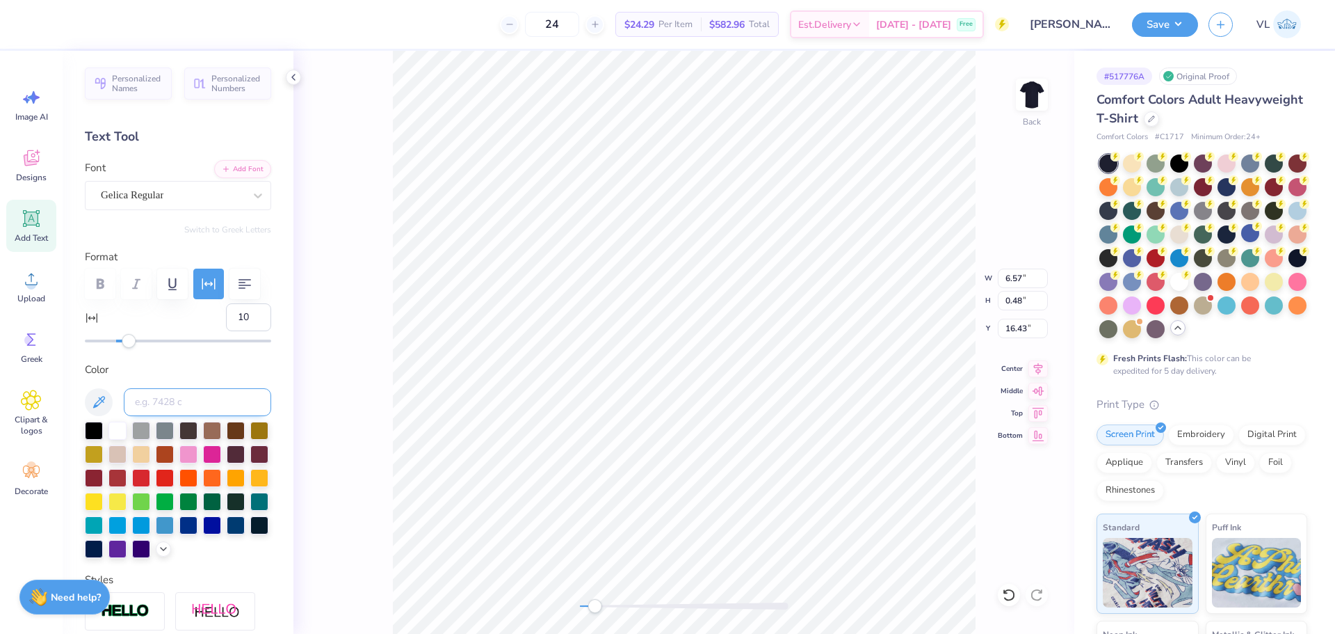
click at [196, 390] on input at bounding box center [197, 402] width 147 height 28
type input "172"
click at [108, 21] on div at bounding box center [112, 22] width 19 height 19
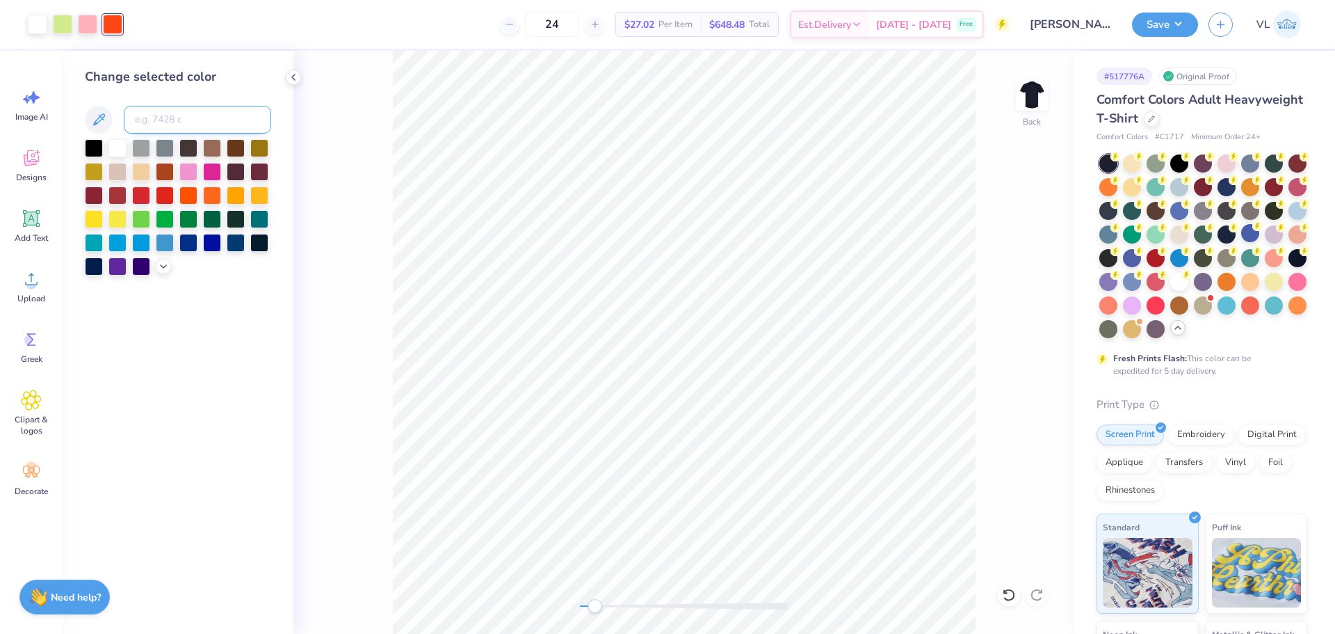
click at [168, 124] on input at bounding box center [197, 120] width 147 height 28
type input "372"
click at [425, 47] on div "Art colors 24 $24.29 Per Item $582.96 Total Est. Delivery [DATE] - [DATE] Free …" at bounding box center [667, 317] width 1335 height 634
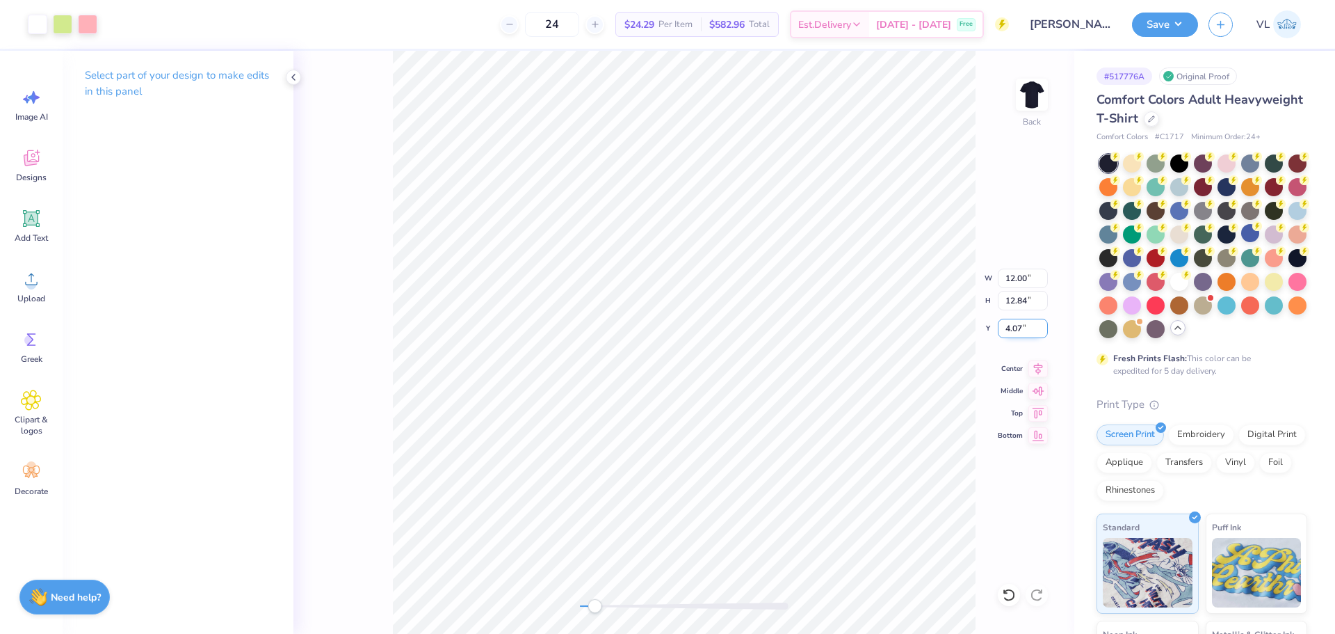
click at [1015, 328] on input "4.07" at bounding box center [1023, 328] width 50 height 19
type input "3.00"
click at [548, 602] on div "Back" at bounding box center [684, 342] width 781 height 583
click at [1173, 11] on div "Save VL" at bounding box center [1233, 24] width 203 height 49
click at [1172, 24] on button "Save" at bounding box center [1165, 22] width 66 height 24
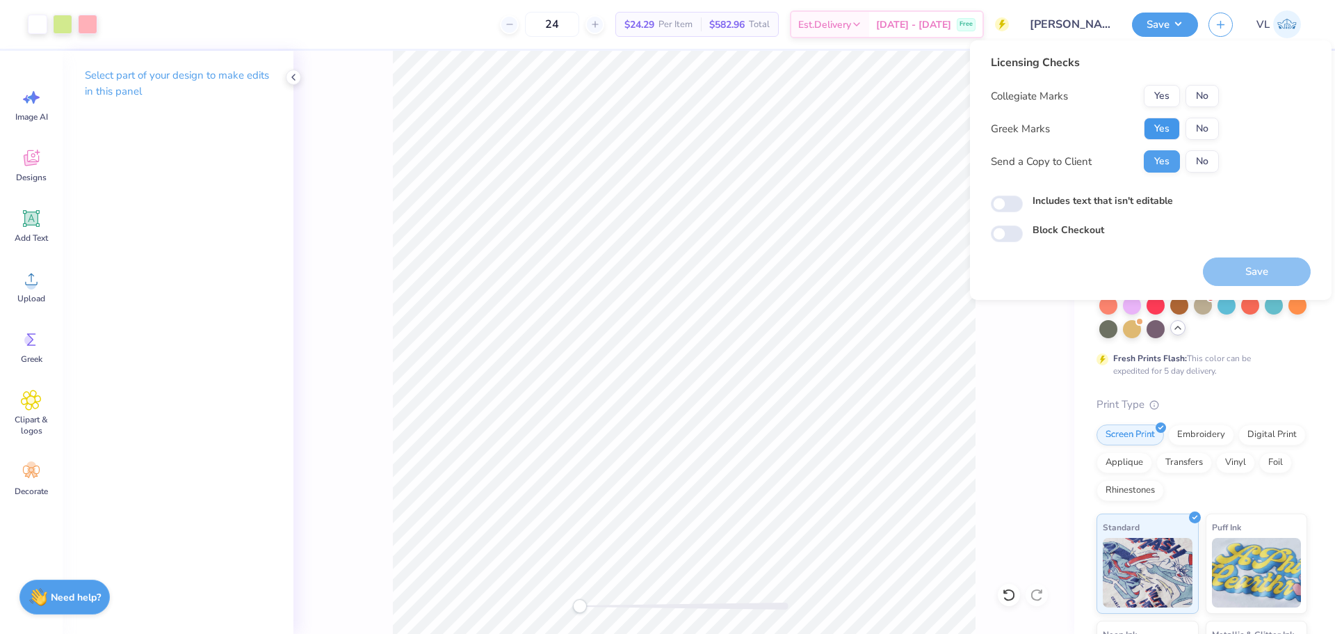
click at [1156, 132] on button "Yes" at bounding box center [1162, 129] width 36 height 22
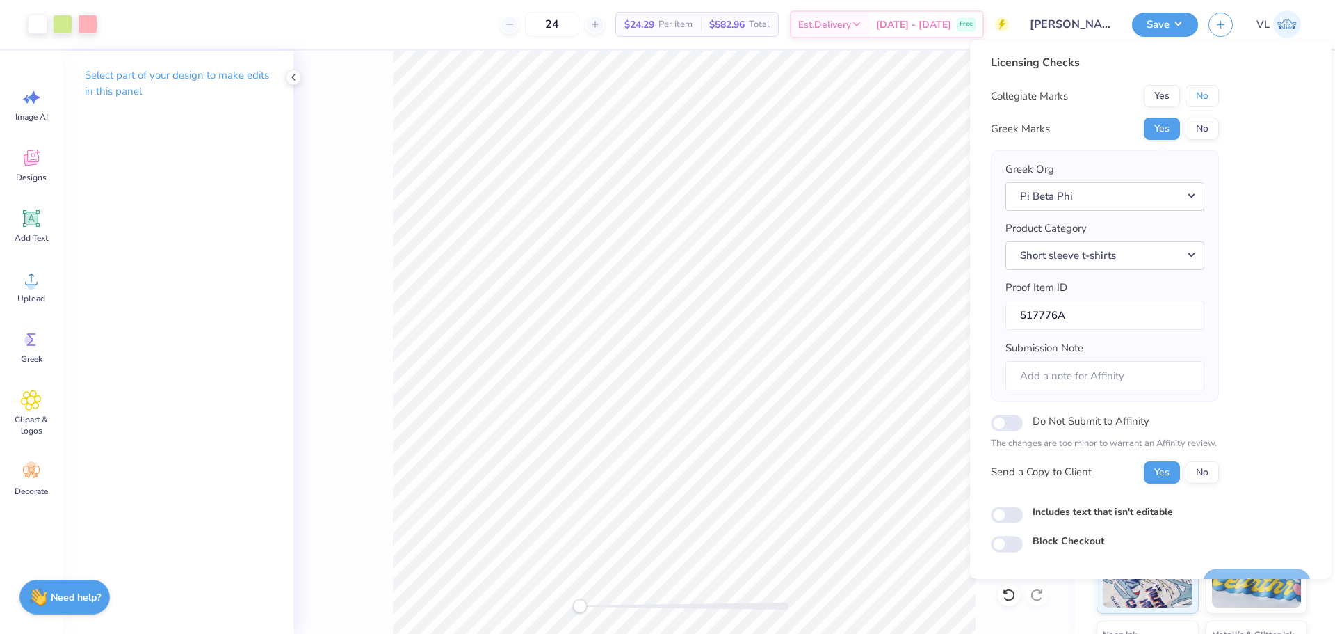
drag, startPoint x: 1201, startPoint y: 92, endPoint x: 1200, endPoint y: 111, distance: 18.8
click at [1201, 92] on button "No" at bounding box center [1202, 96] width 33 height 22
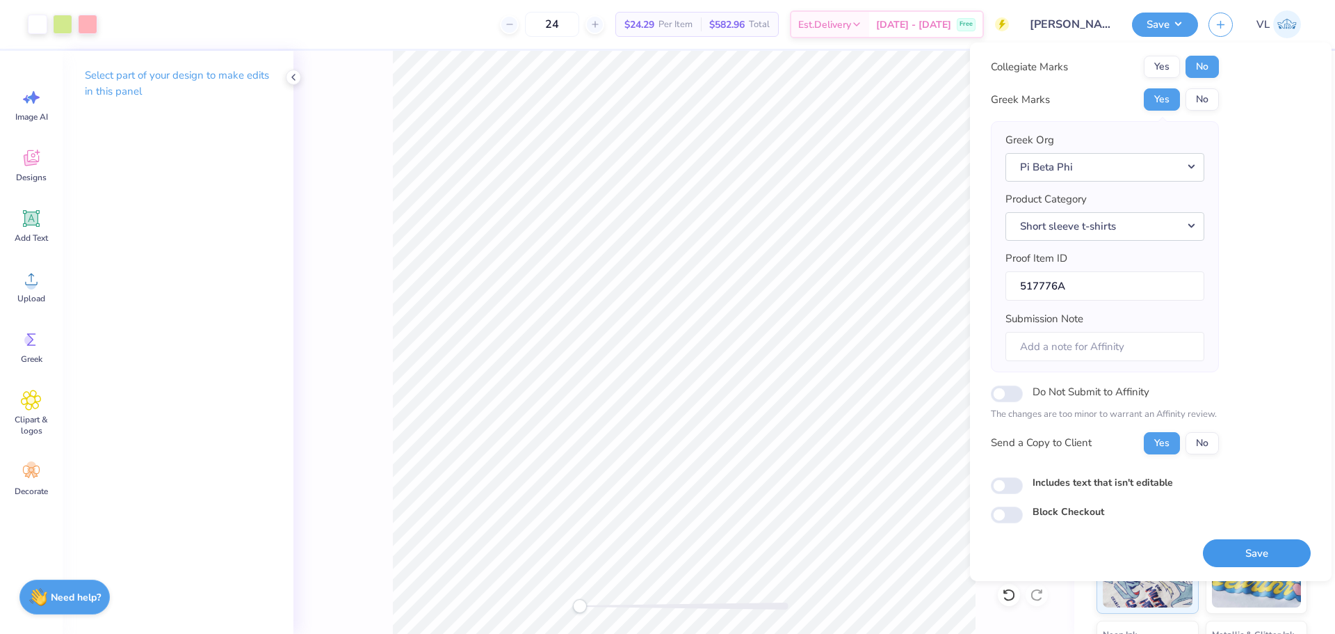
click at [1251, 562] on button "Save" at bounding box center [1257, 553] width 108 height 29
